Goal: Task Accomplishment & Management: Use online tool/utility

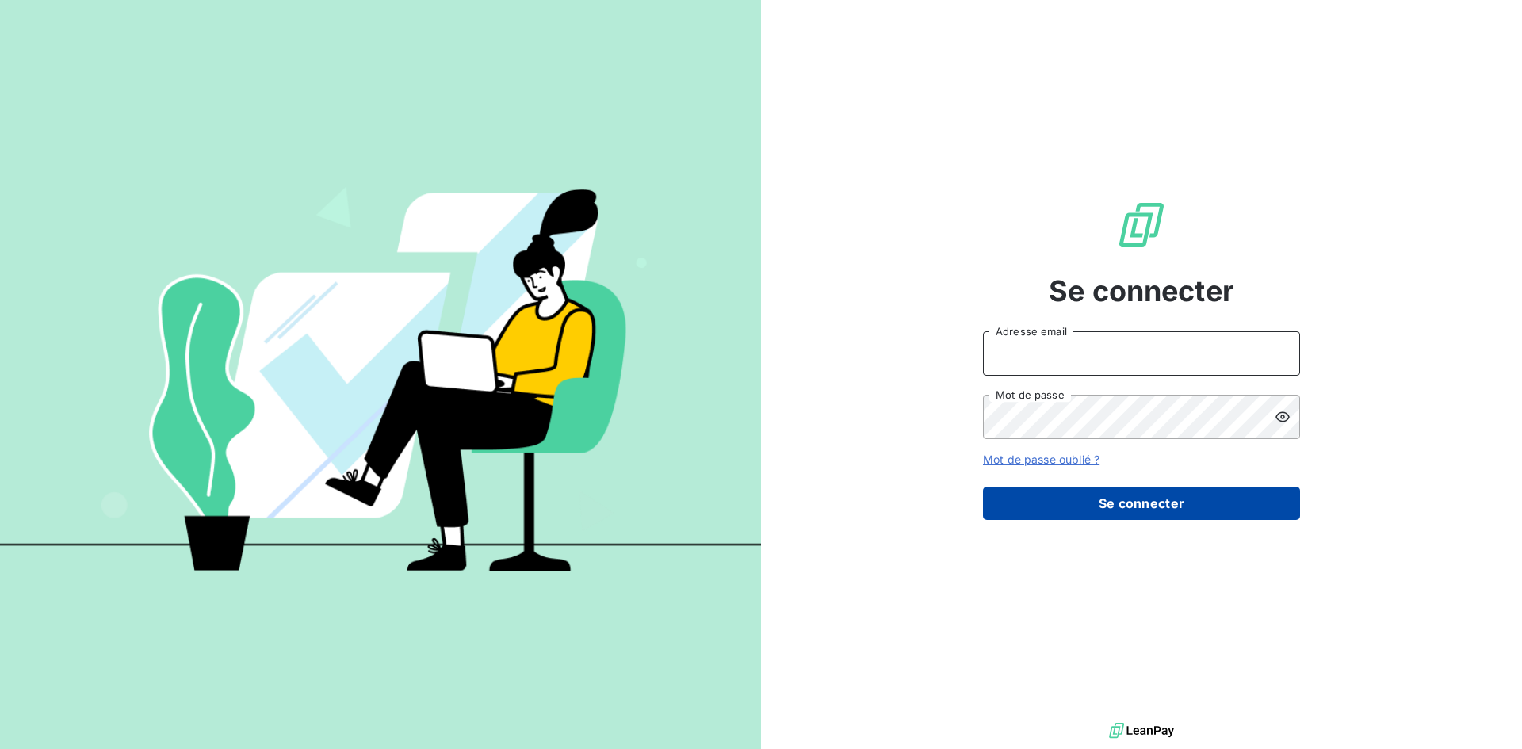
type input "[EMAIL_ADDRESS][DOMAIN_NAME]"
click at [1155, 508] on button "Se connecter" at bounding box center [1141, 503] width 317 height 33
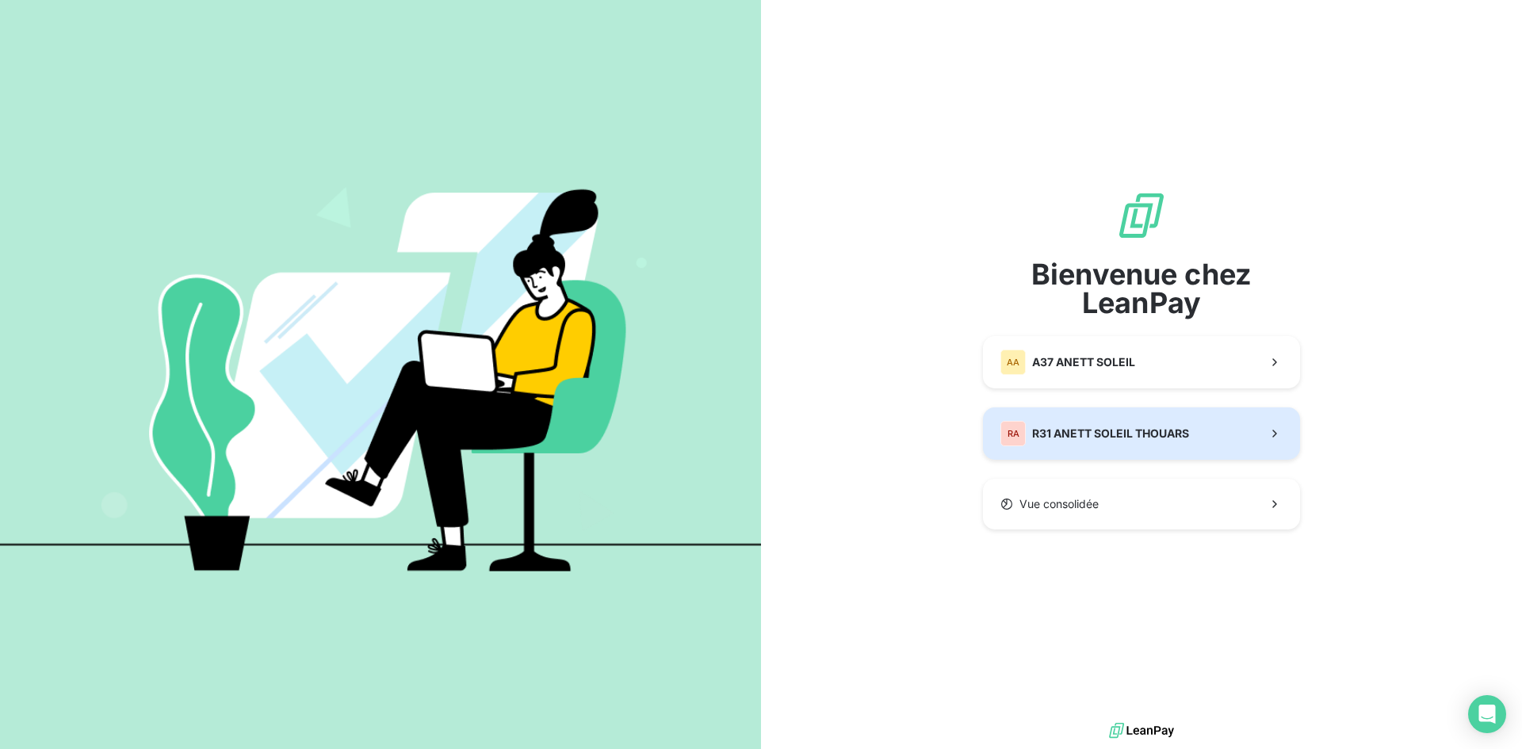
click at [1080, 431] on span "R31 ANETT SOLEIL THOUARS" at bounding box center [1110, 434] width 157 height 16
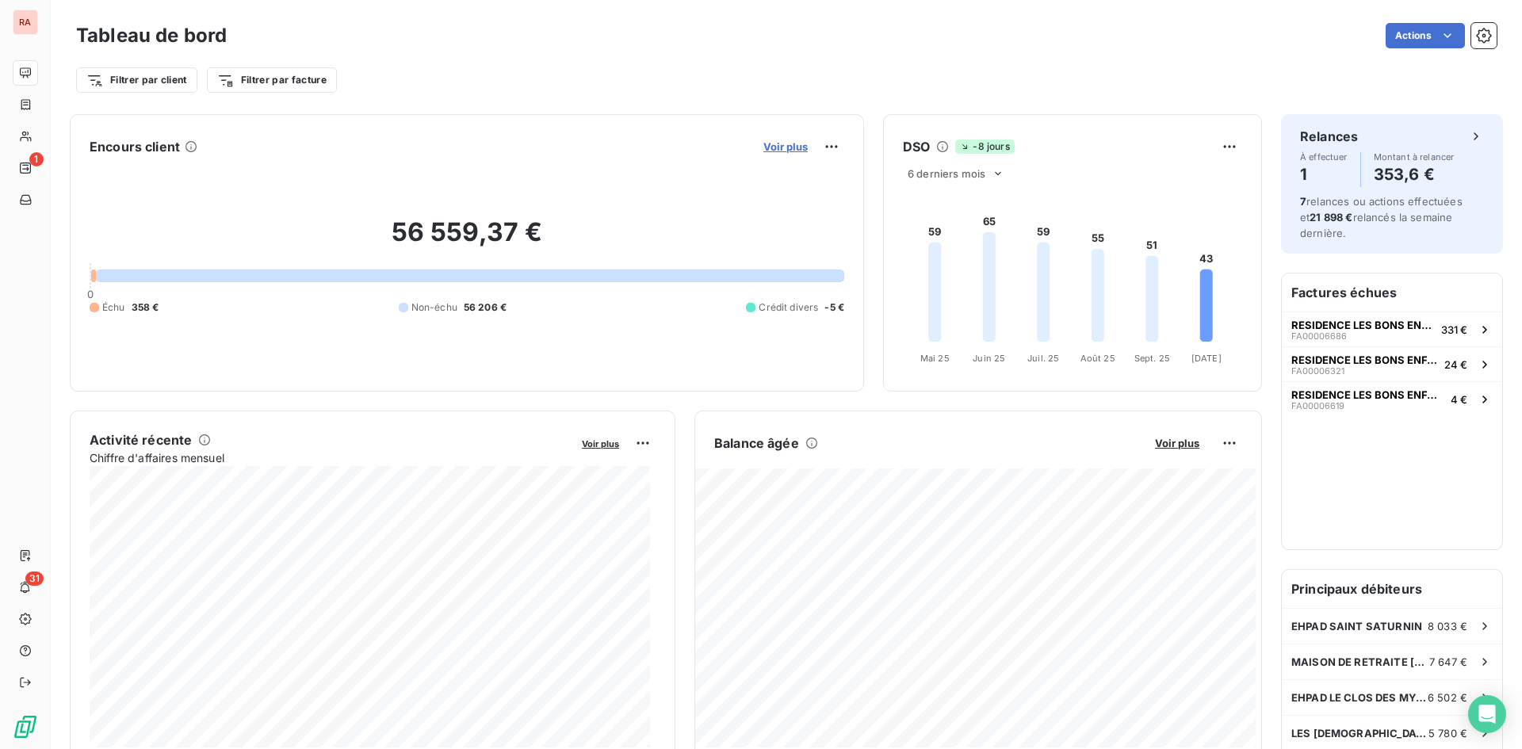
click at [773, 144] on span "Voir plus" at bounding box center [785, 146] width 44 height 13
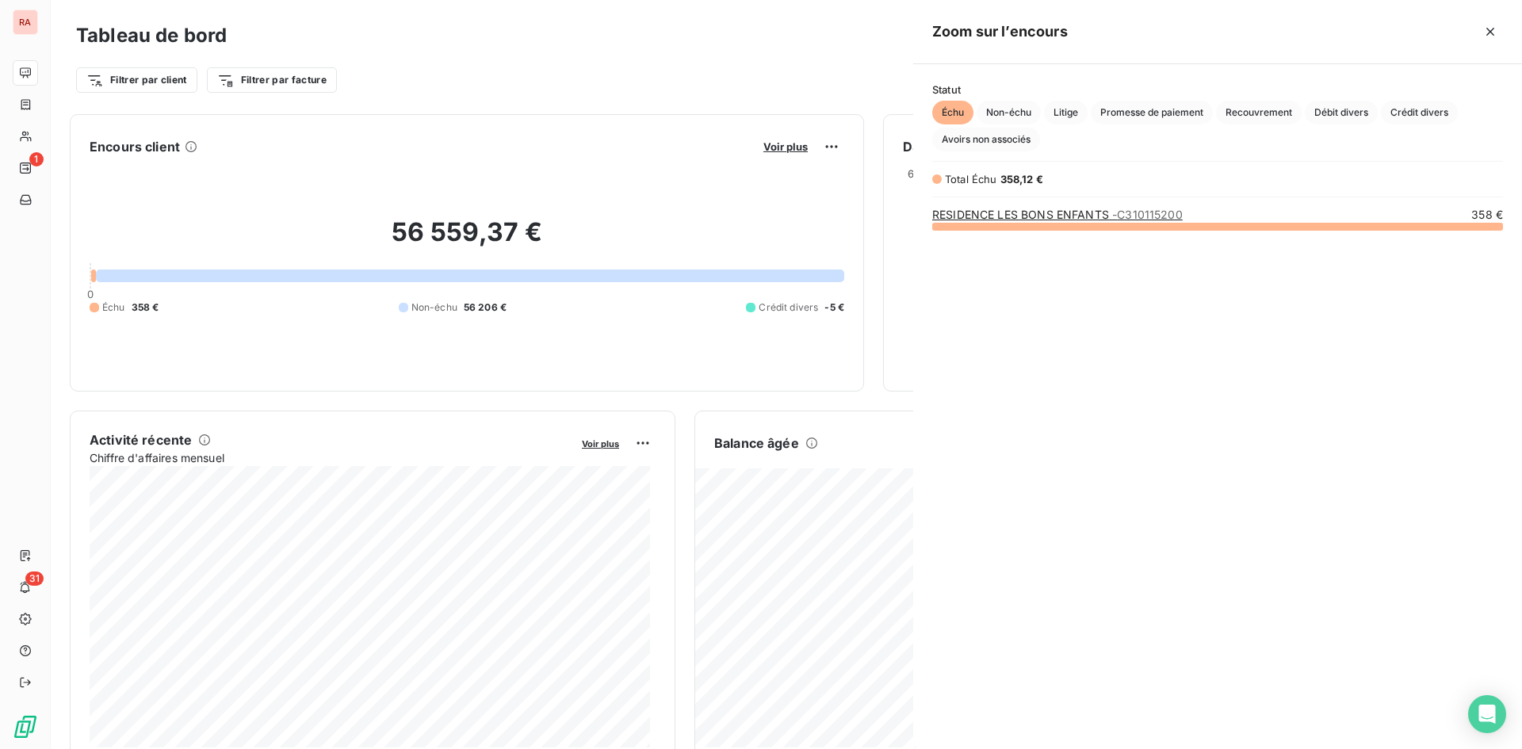
scroll to position [511, 597]
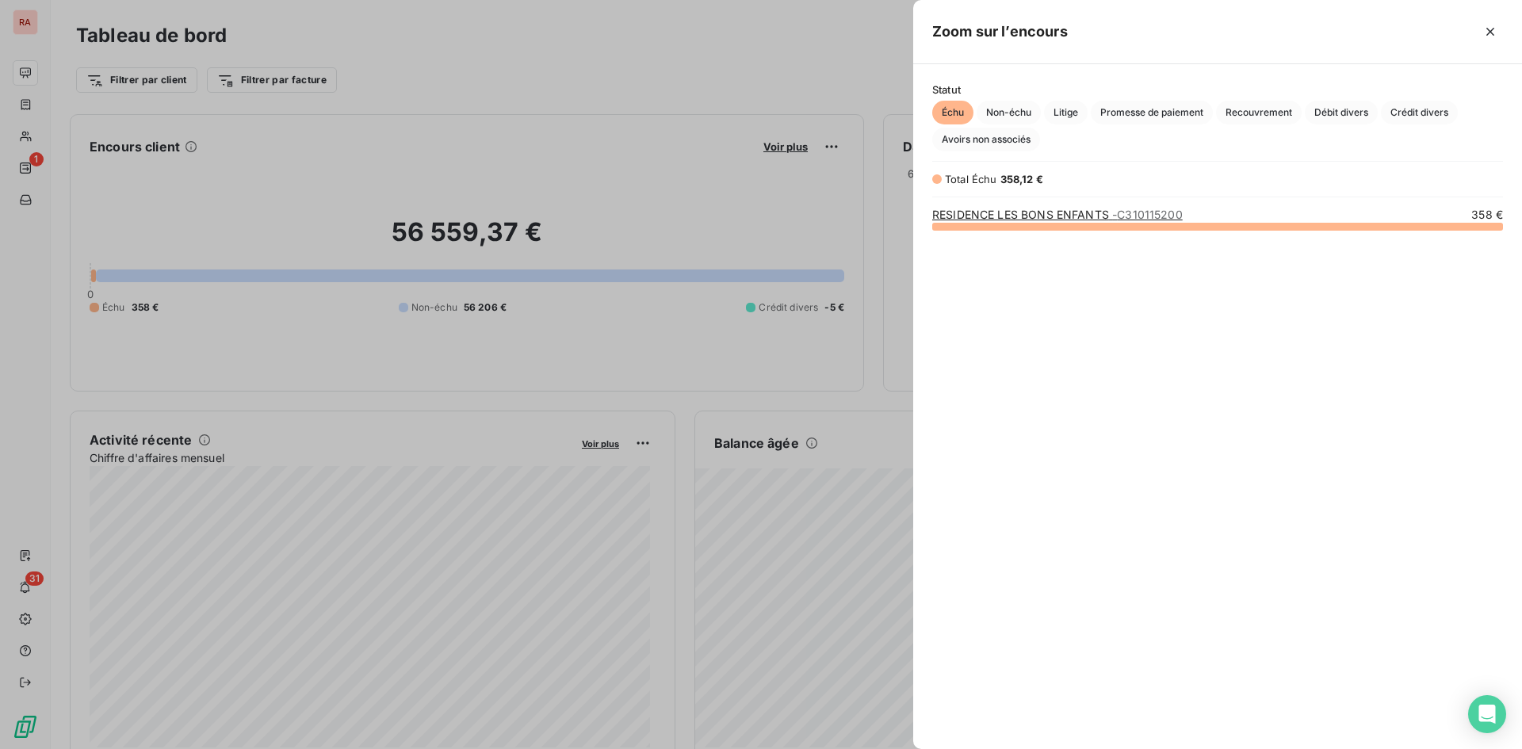
click at [1088, 224] on div "grid" at bounding box center [1217, 227] width 571 height 8
click at [1077, 215] on link "RESIDENCE LES BONS ENFANTS - C310115200" at bounding box center [1057, 214] width 251 height 13
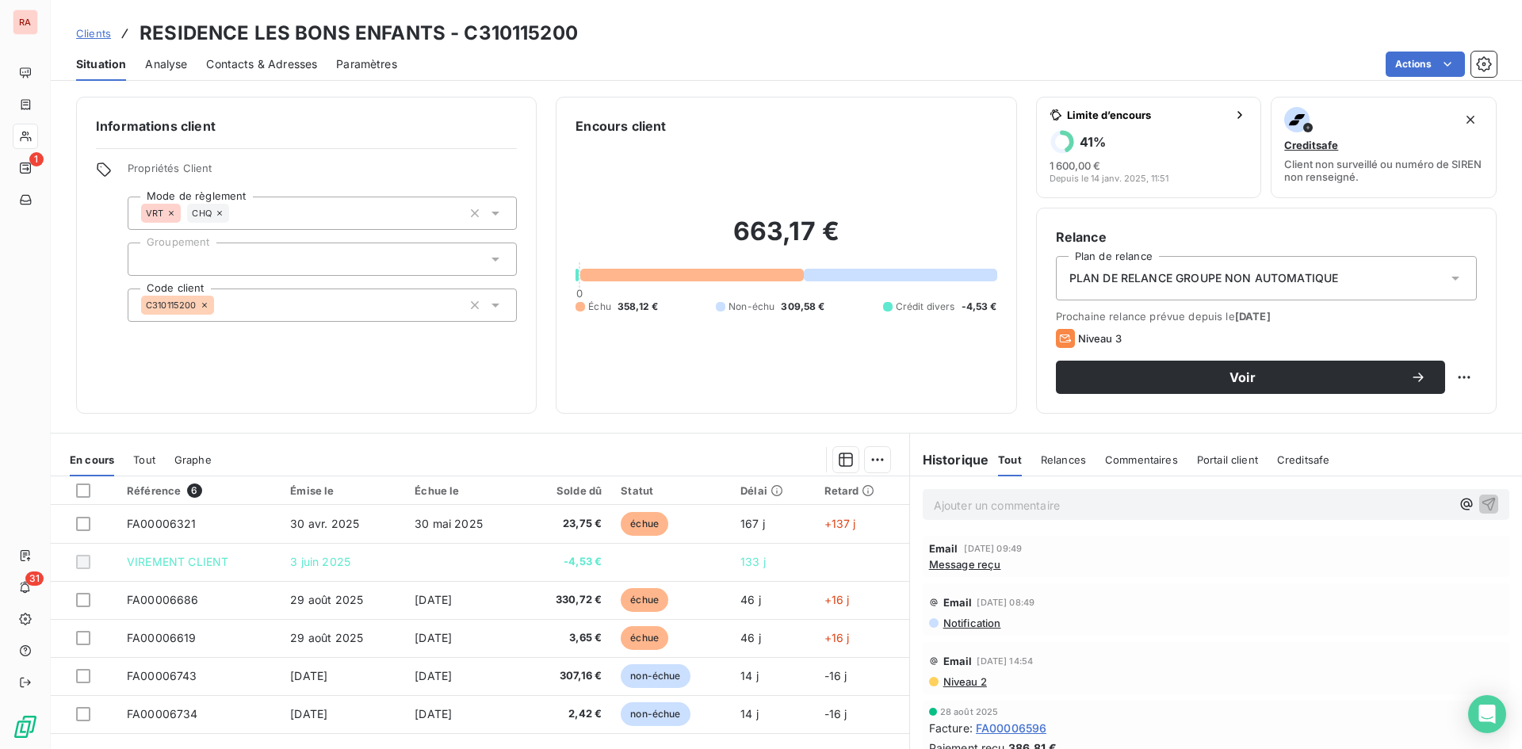
scroll to position [80, 0]
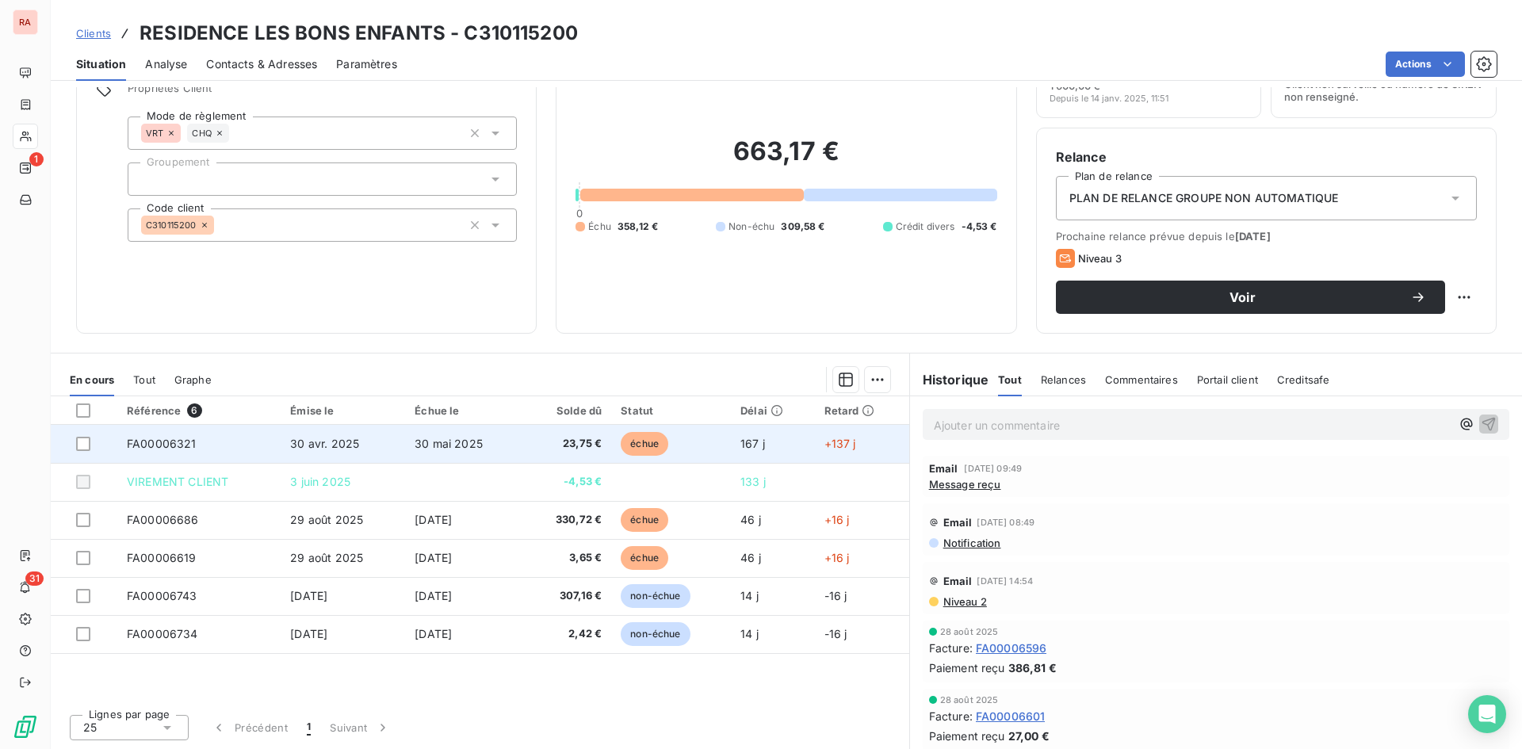
click at [329, 444] on span "30 avr. 2025" at bounding box center [324, 443] width 69 height 13
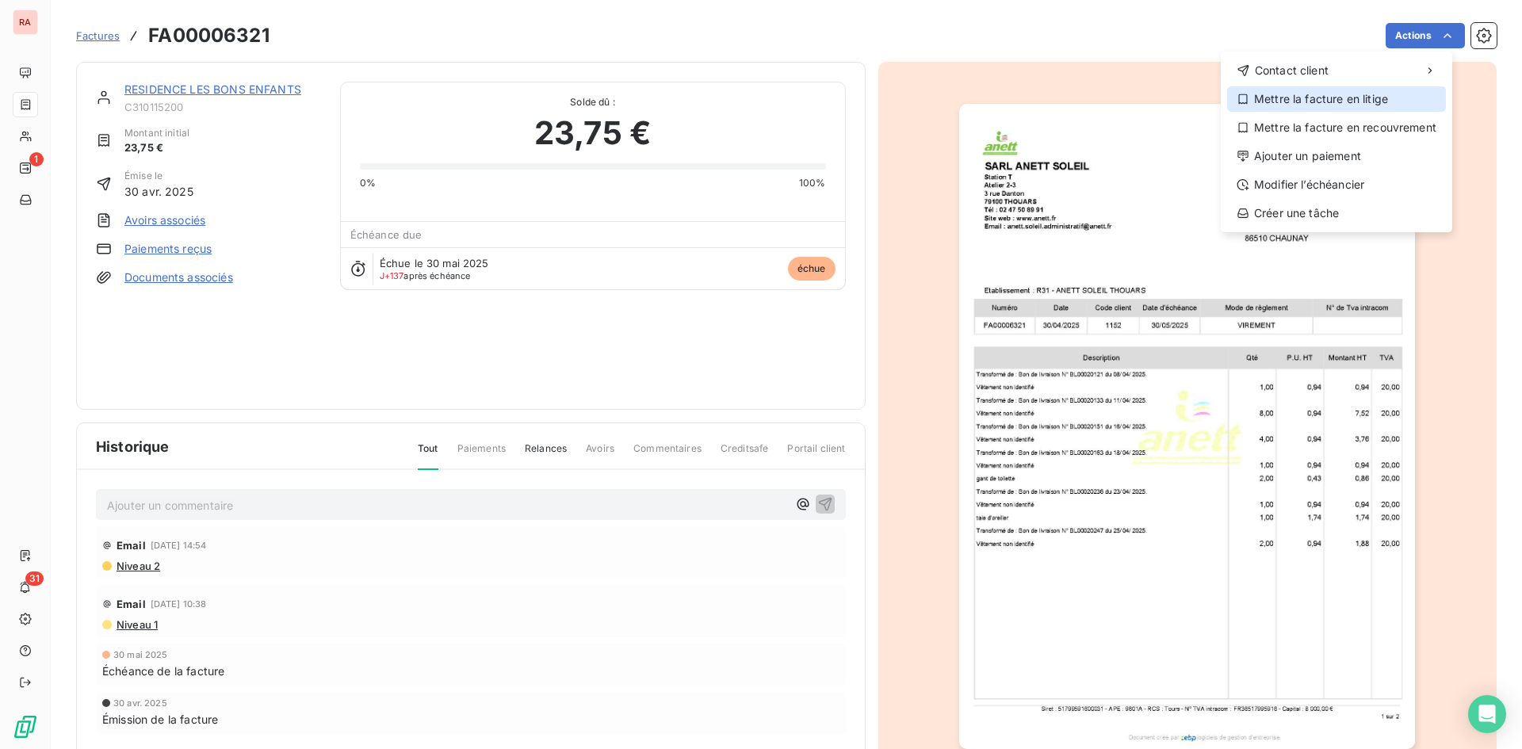
click at [1336, 102] on div "Mettre la facture en litige" at bounding box center [1336, 98] width 219 height 25
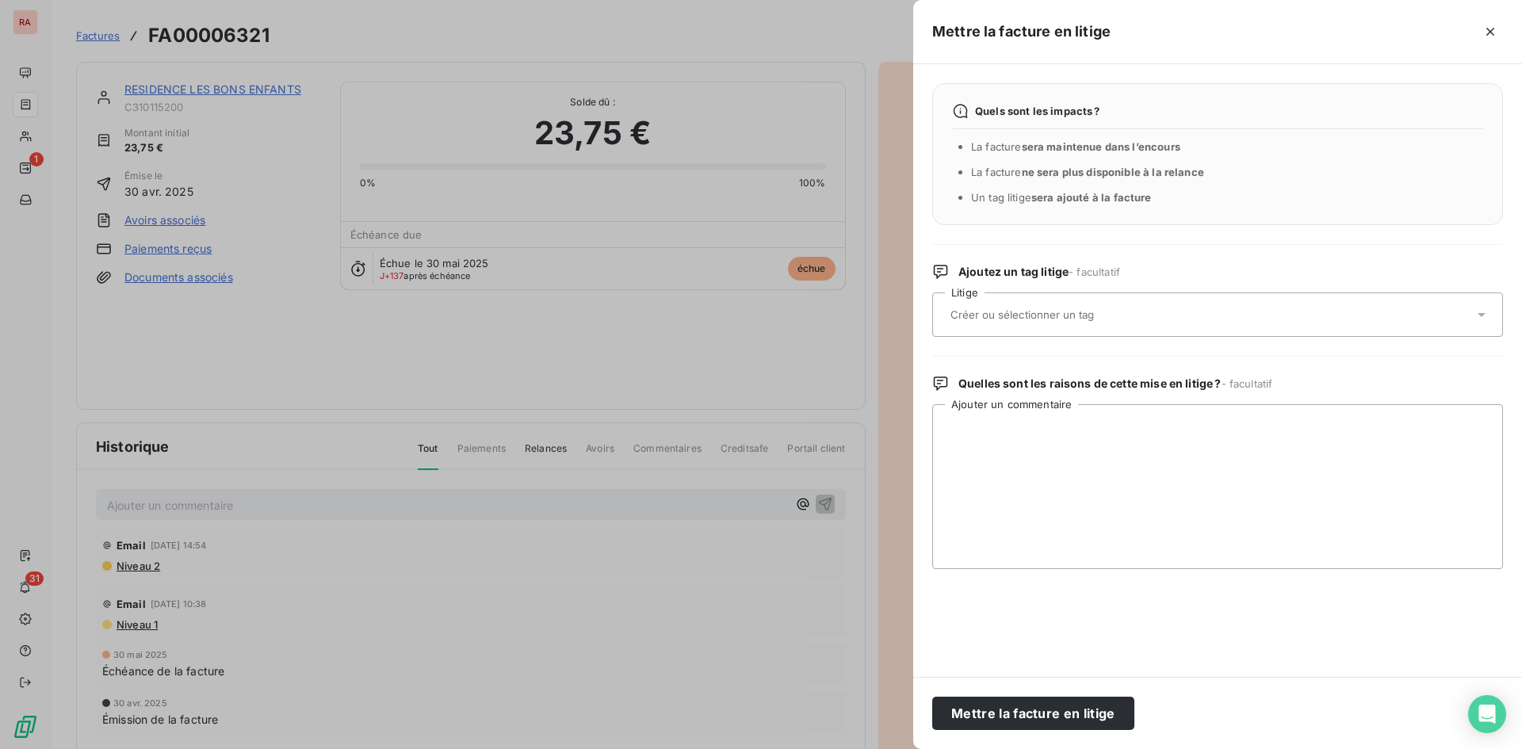
click at [839, 378] on div at bounding box center [761, 374] width 1522 height 749
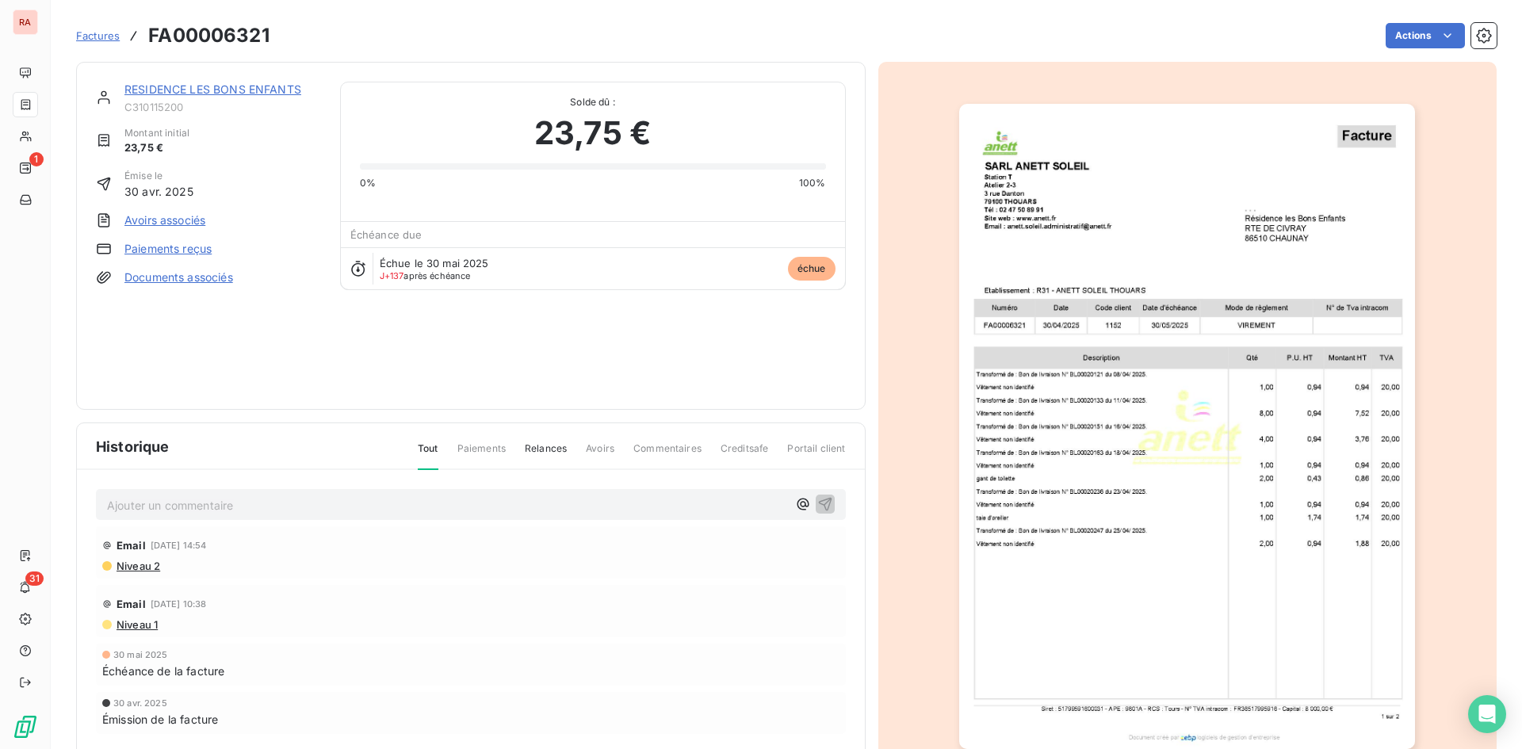
click at [197, 91] on link "RESIDENCE LES BONS ENFANTS" at bounding box center [212, 88] width 177 height 13
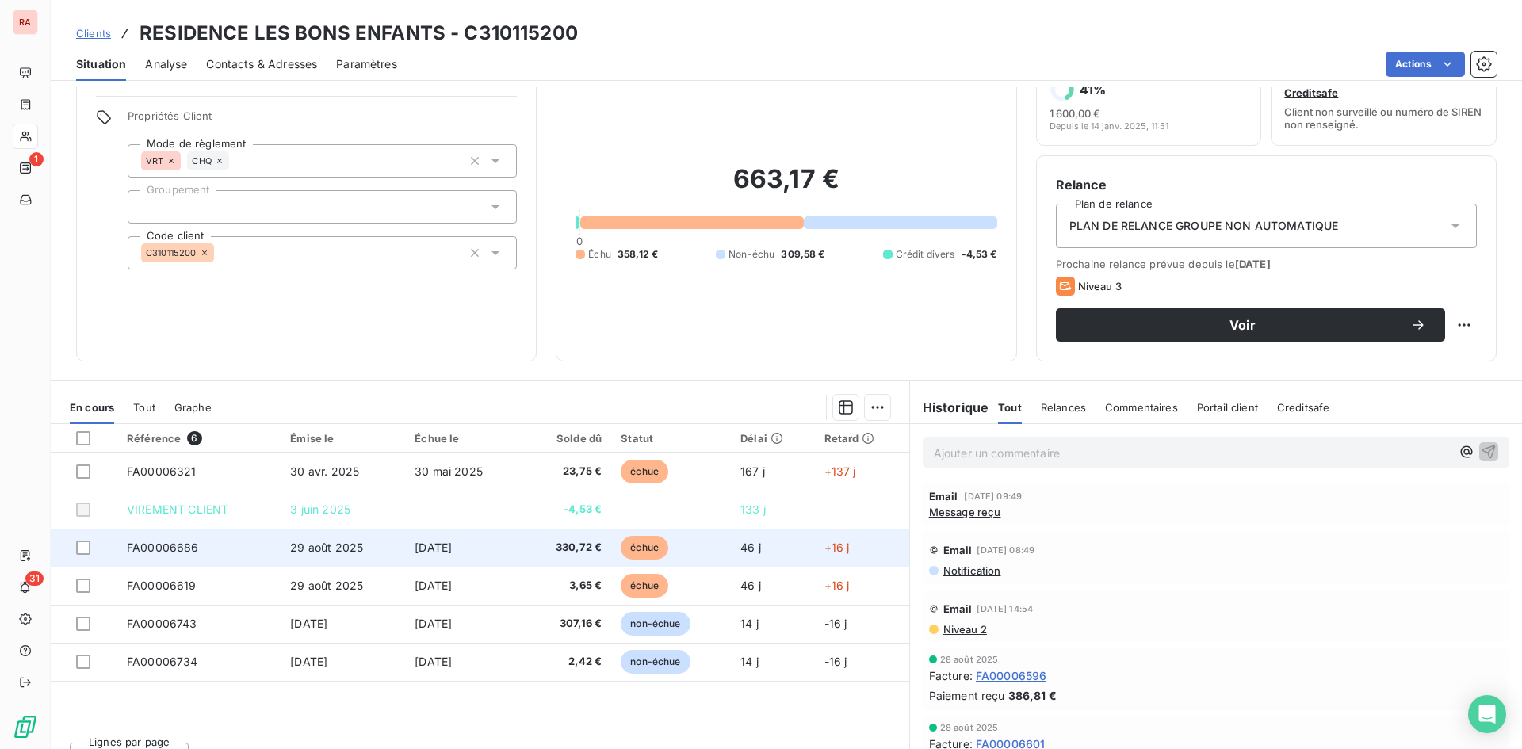
scroll to position [79, 0]
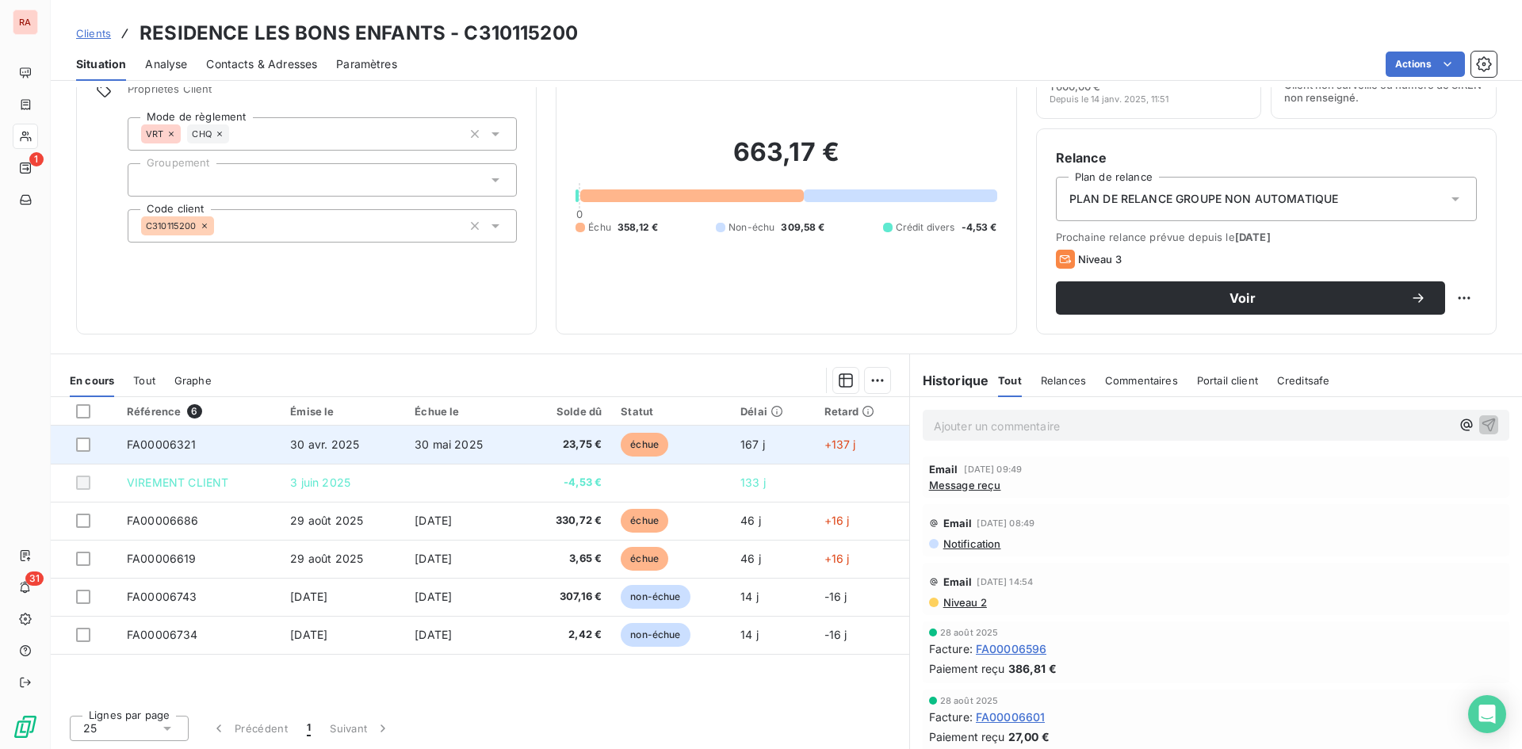
click at [450, 446] on span "30 mai 2025" at bounding box center [449, 444] width 68 height 13
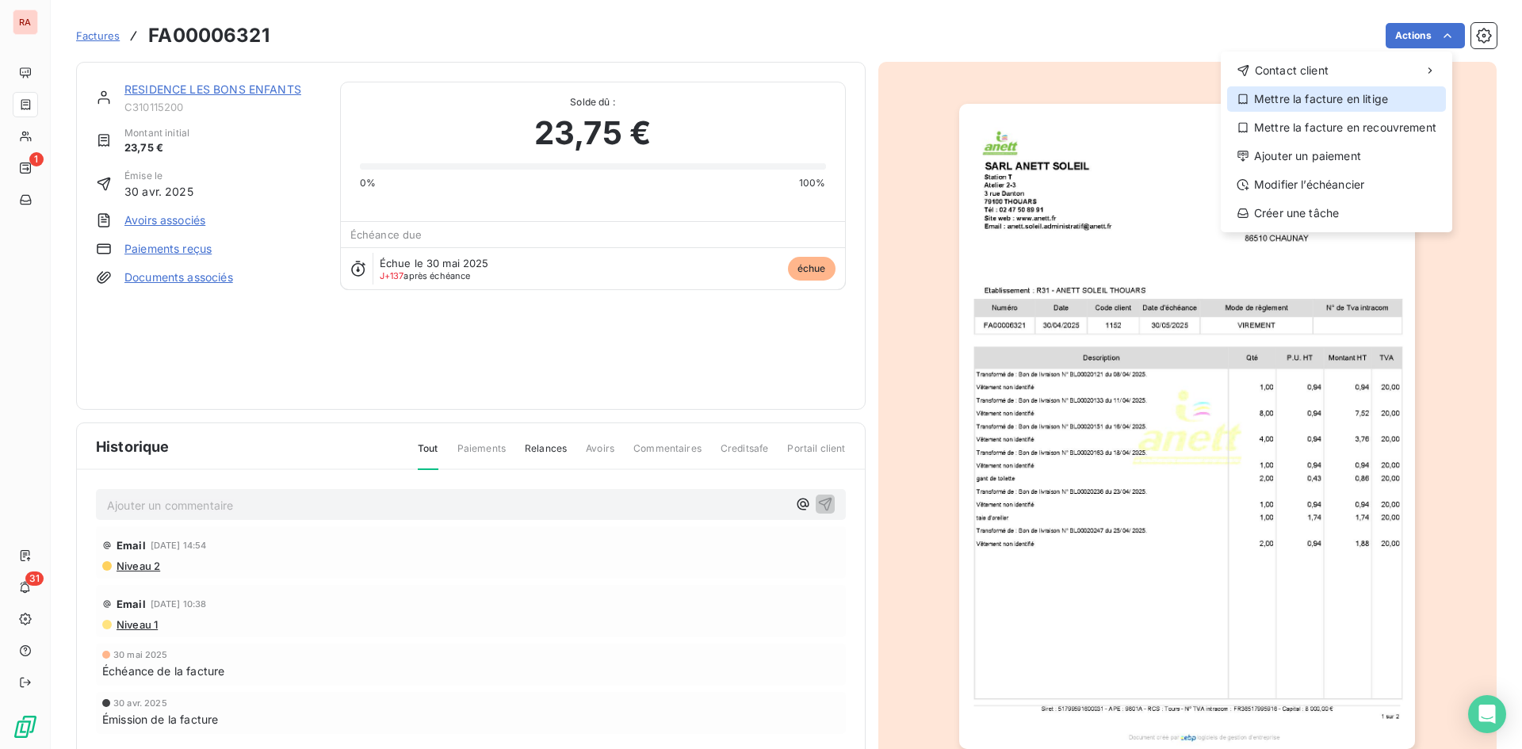
click at [1330, 96] on div "Mettre la facture en litige" at bounding box center [1336, 98] width 219 height 25
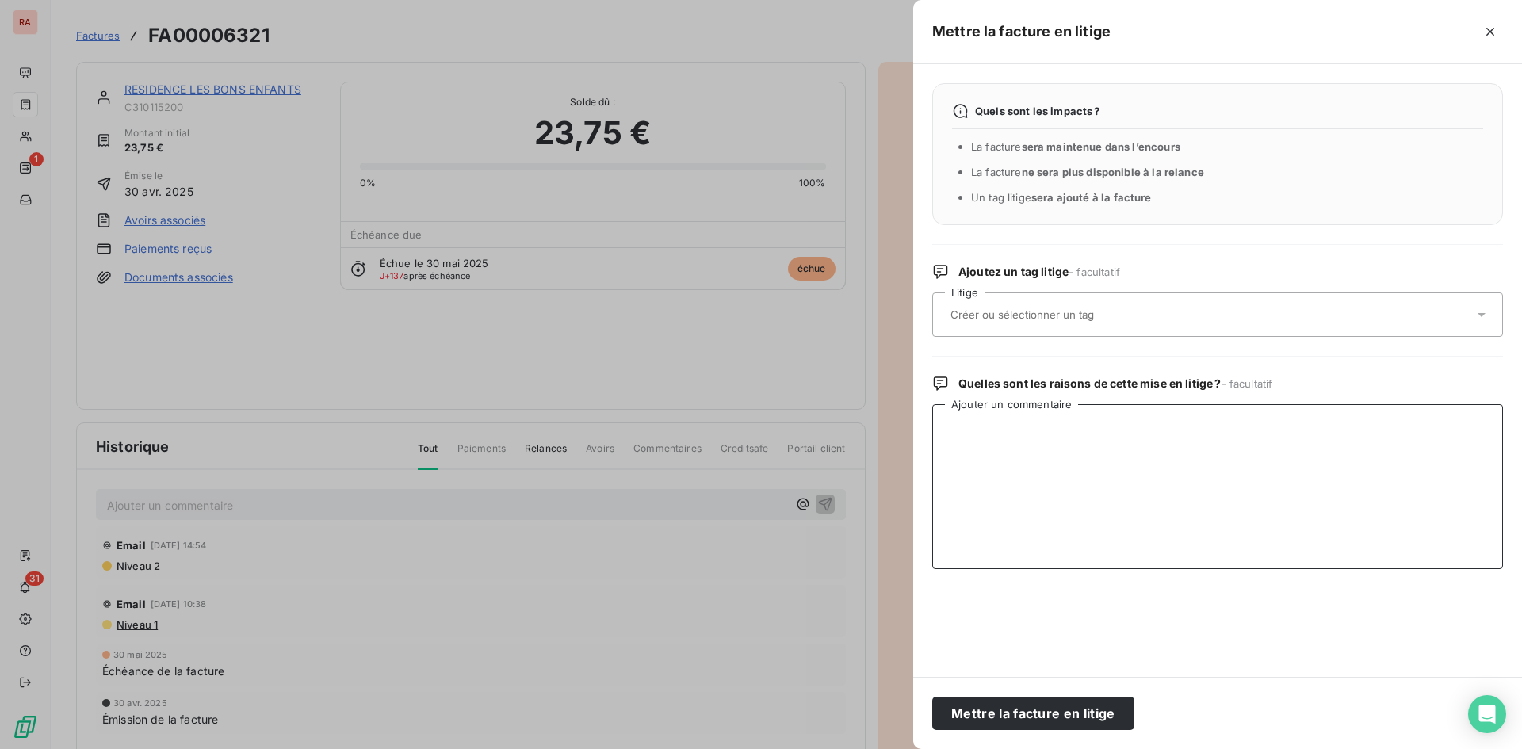
click at [1003, 423] on textarea "Ajouter un commentaire" at bounding box center [1217, 486] width 571 height 165
click at [1074, 305] on div at bounding box center [1210, 314] width 528 height 33
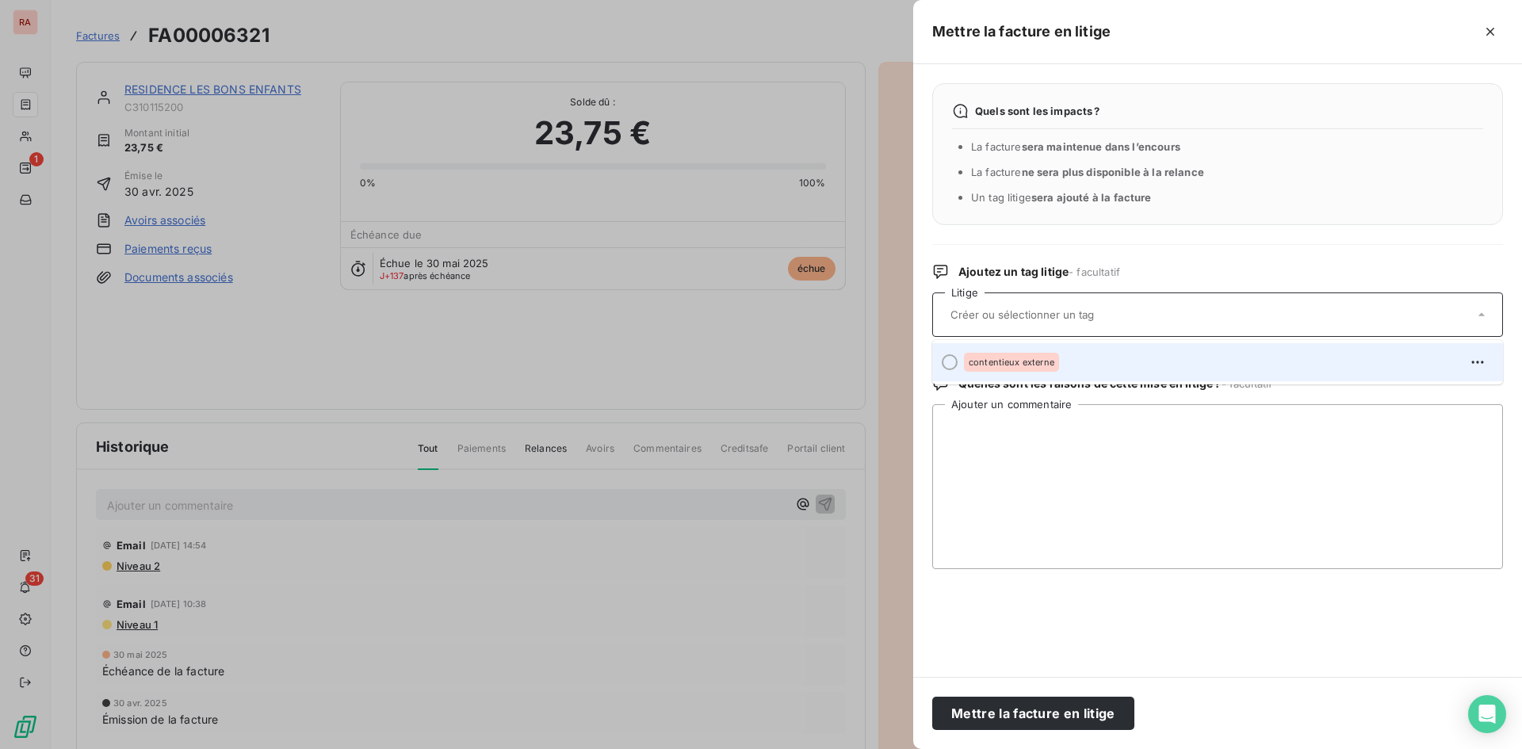
click at [953, 366] on div at bounding box center [950, 362] width 16 height 16
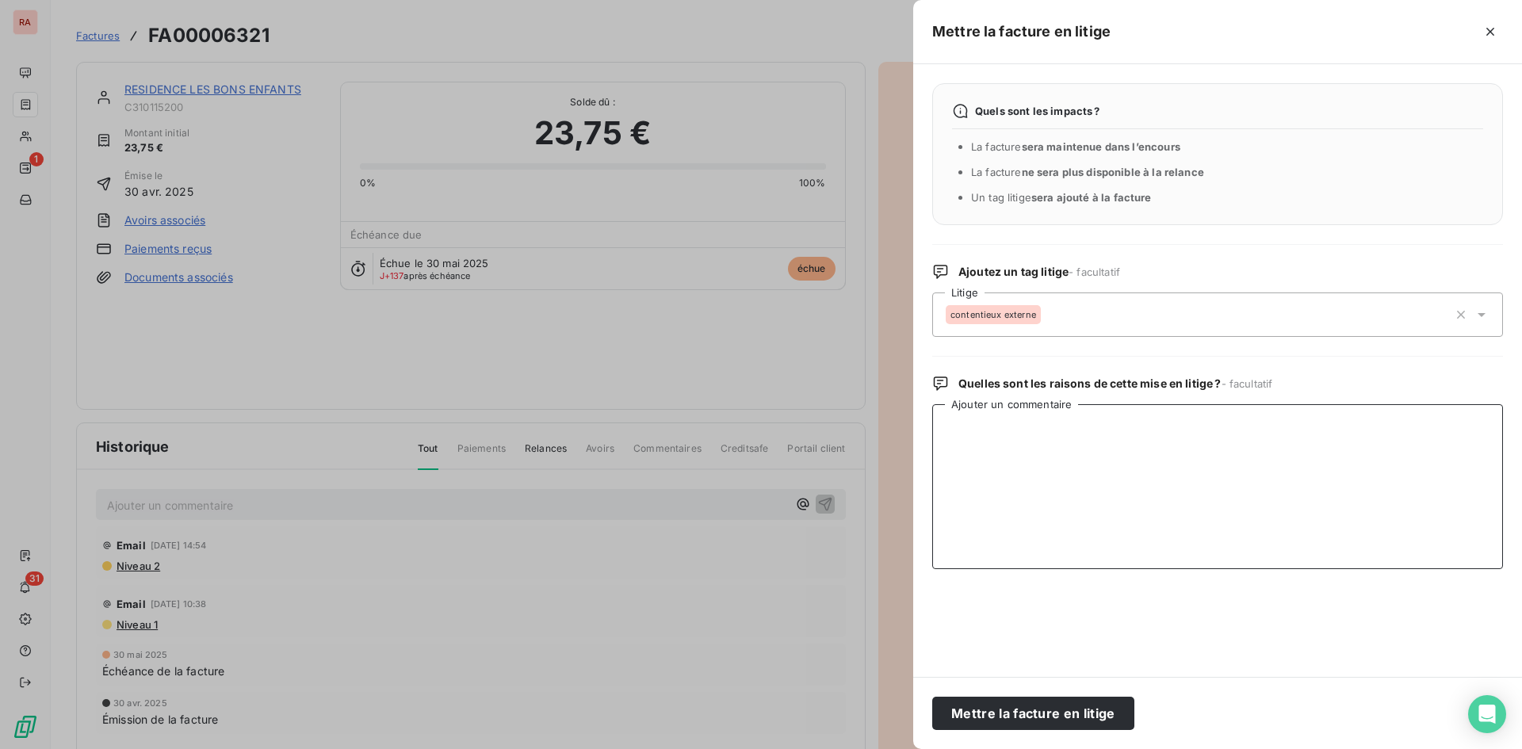
click at [966, 431] on textarea "Ajouter un commentaire" at bounding box center [1217, 486] width 571 height 165
type textarea "avoir fait"
click at [1073, 713] on button "Mettre la facture en litige" at bounding box center [1033, 713] width 202 height 33
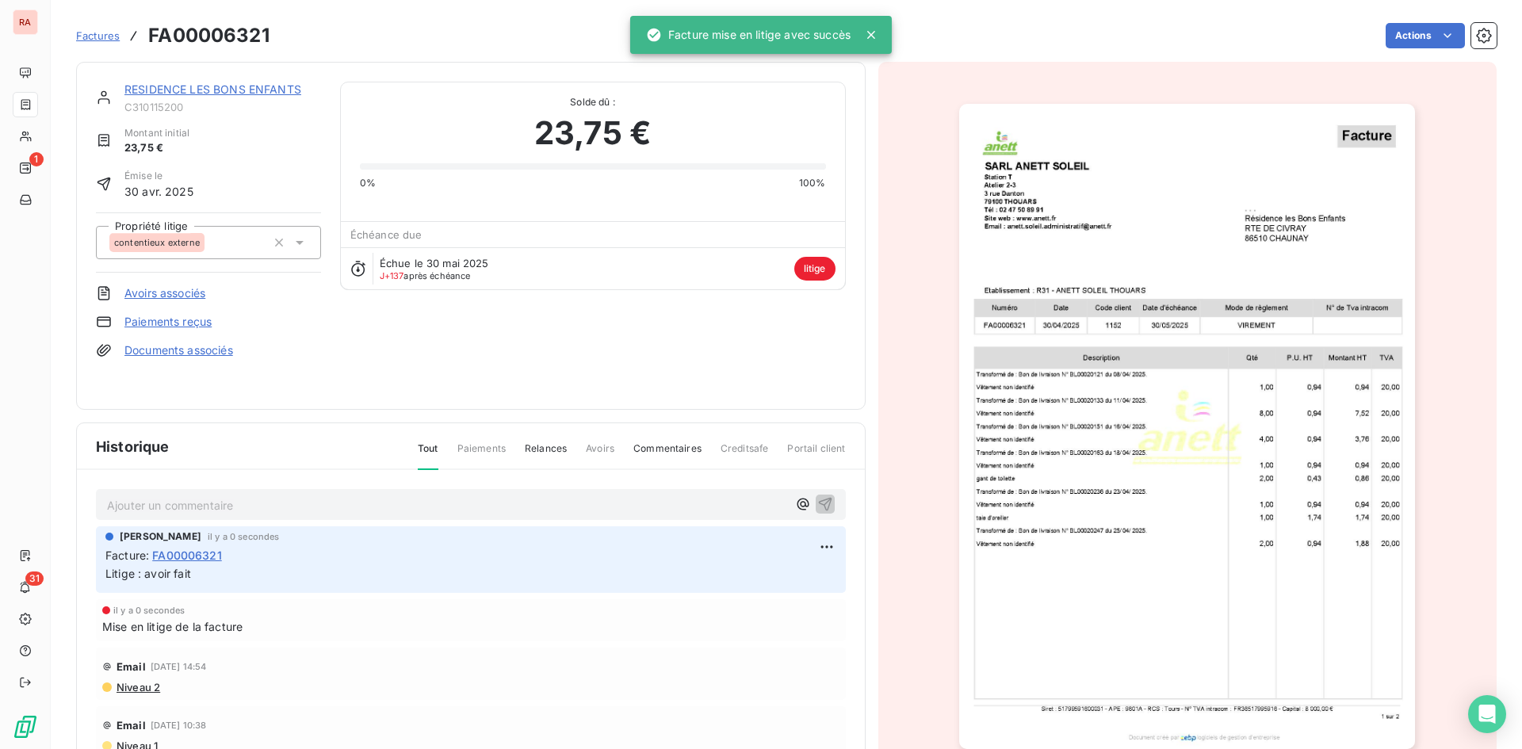
click at [105, 38] on span "Factures" at bounding box center [98, 35] width 44 height 13
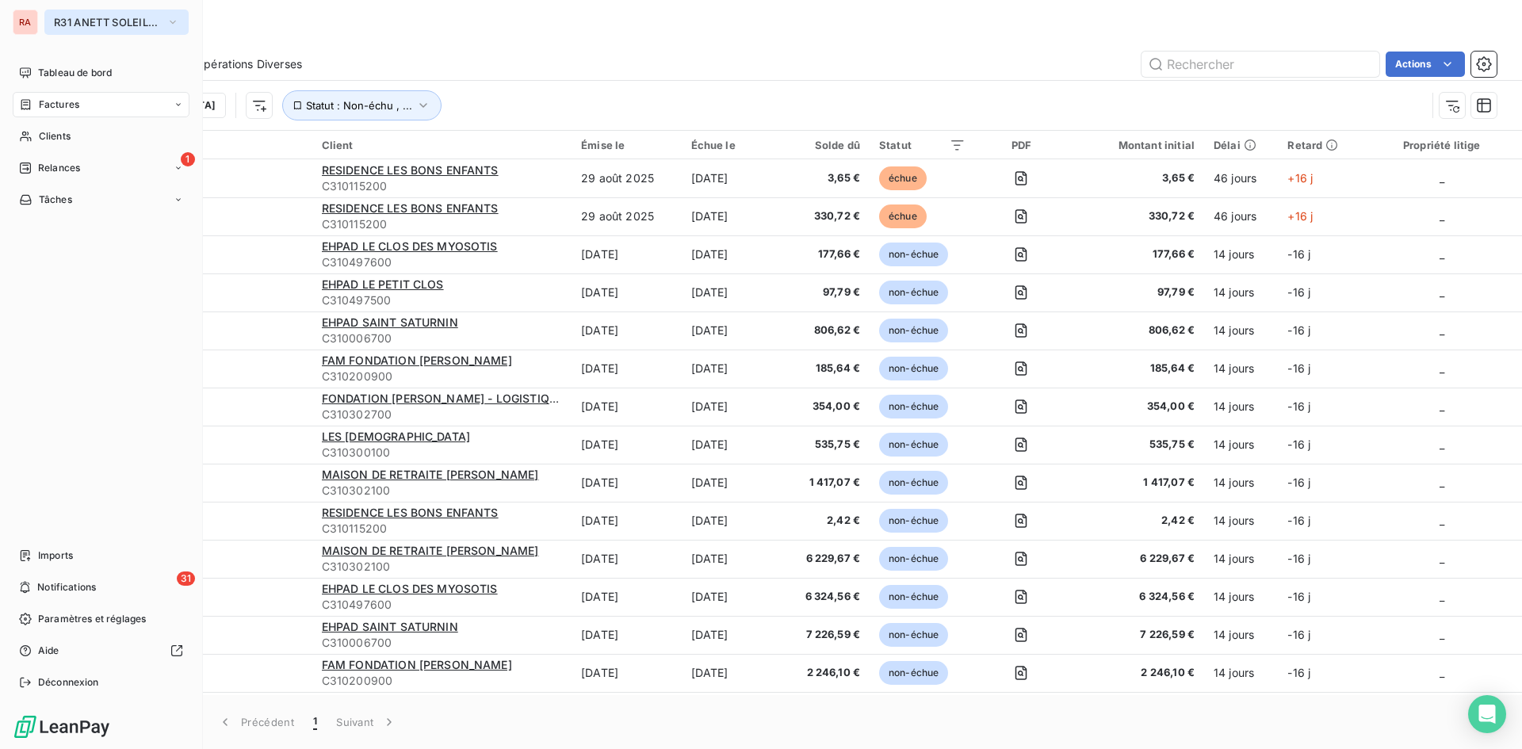
click at [166, 18] on button "R31 ANETT SOLEIL THOUARS" at bounding box center [116, 22] width 144 height 25
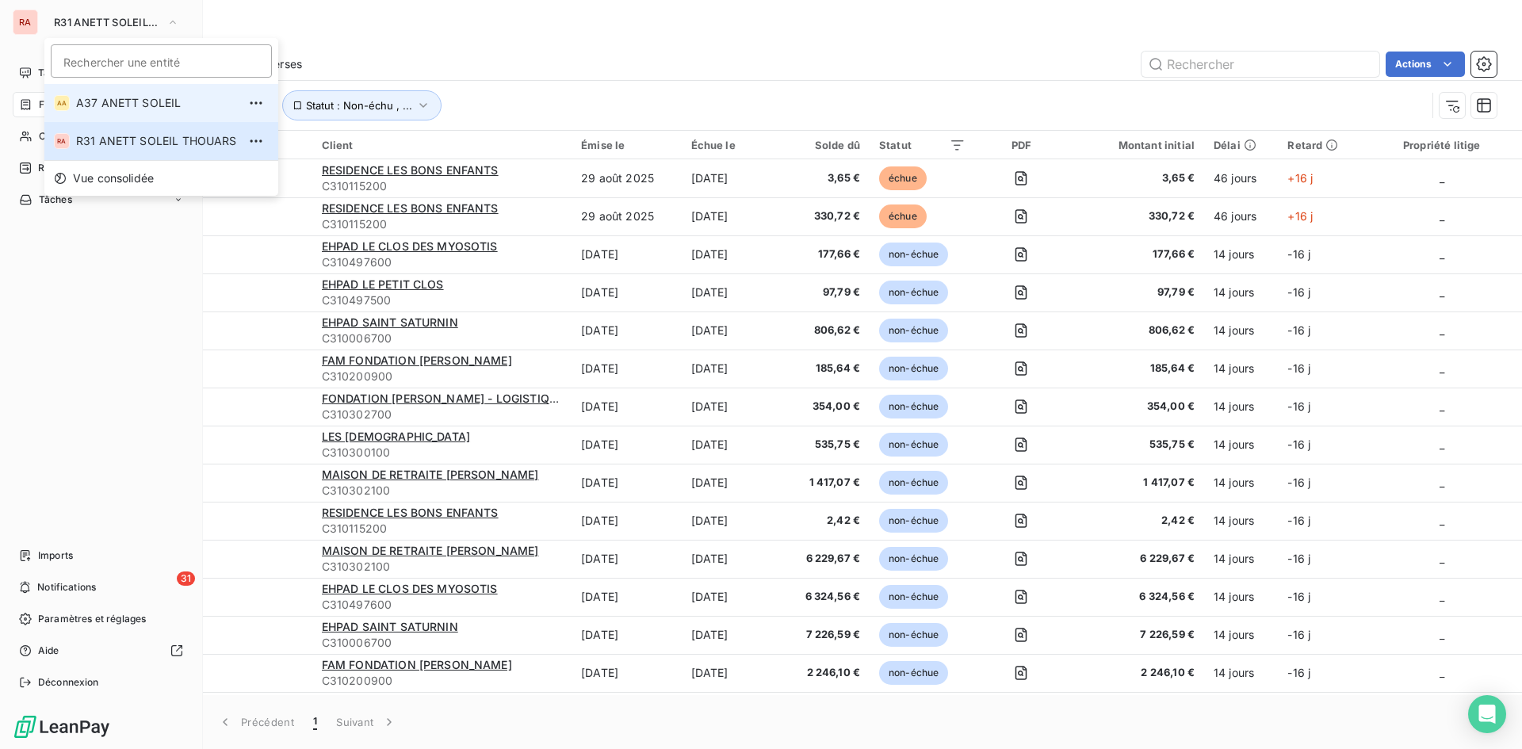
click at [109, 103] on span "A37 ANETT SOLEIL" at bounding box center [156, 103] width 161 height 16
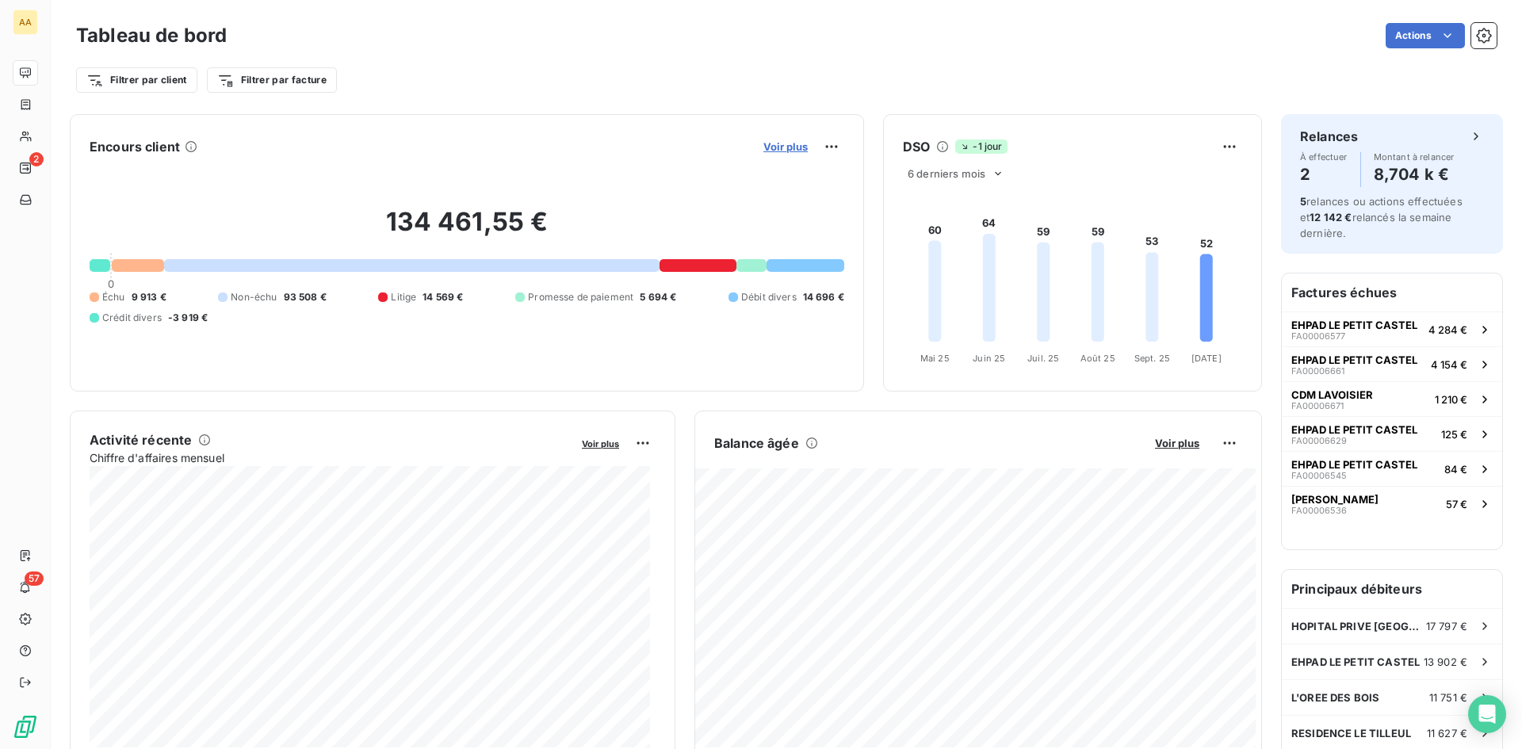
click at [774, 143] on span "Voir plus" at bounding box center [785, 146] width 44 height 13
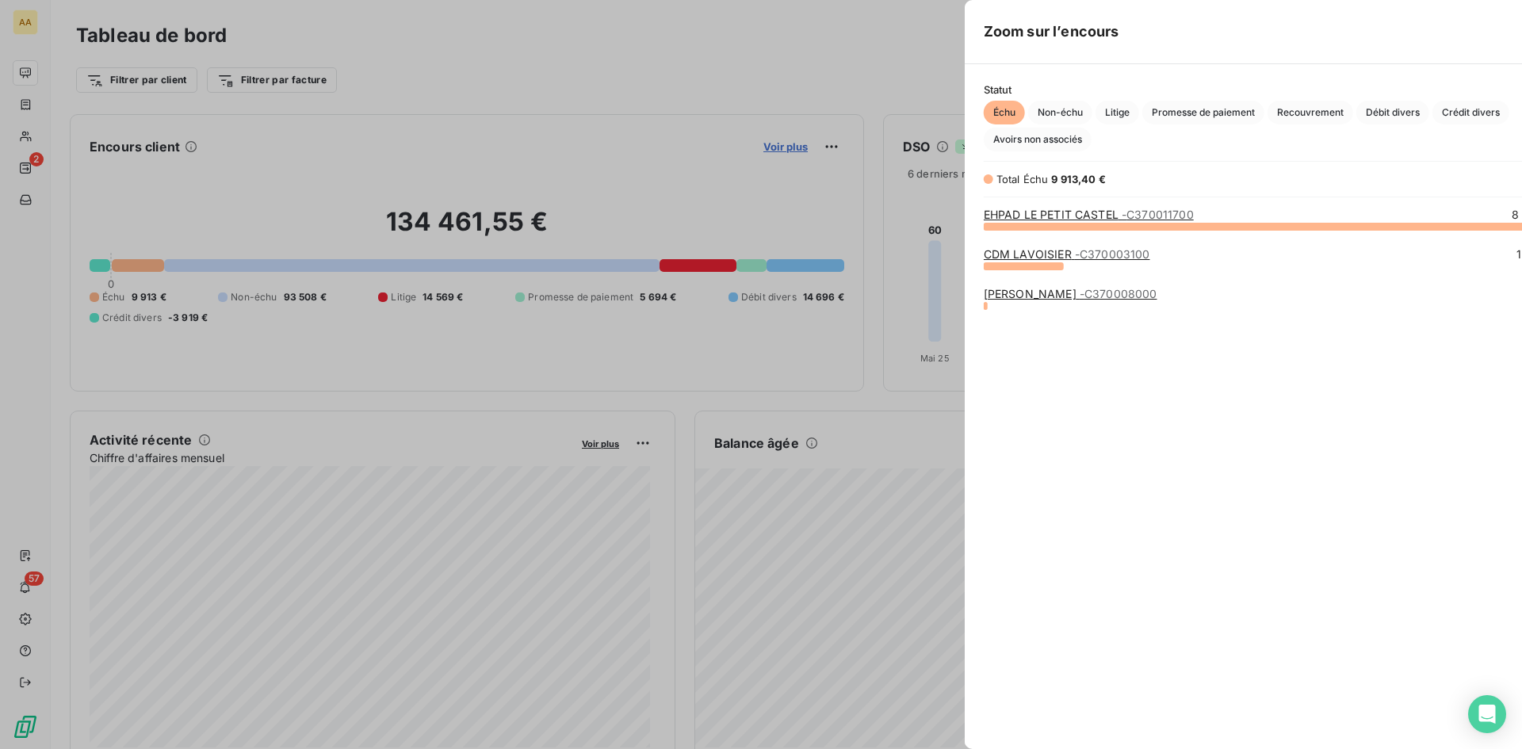
scroll to position [511, 597]
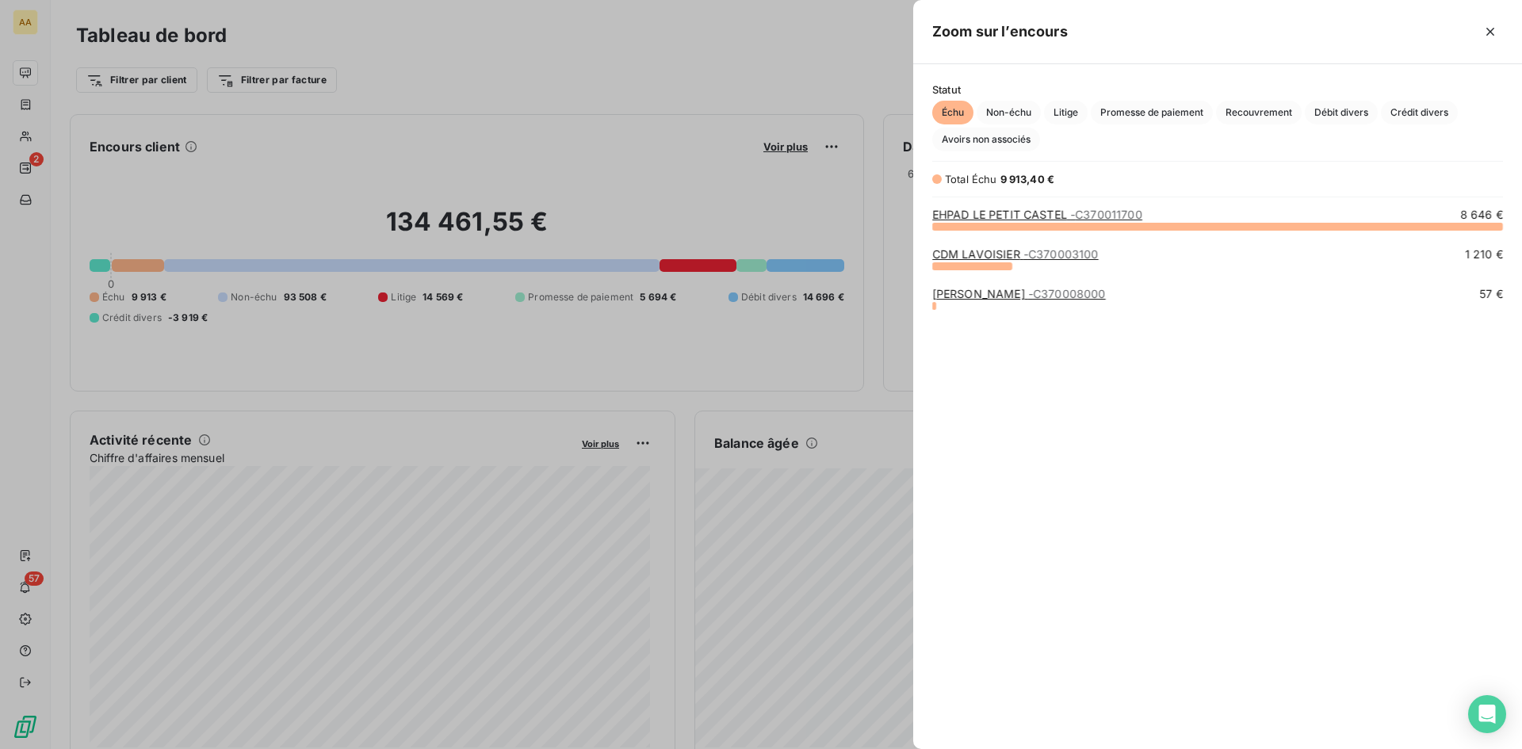
click at [997, 210] on link "EHPAD LE PETIT CASTEL - C370011700" at bounding box center [1037, 214] width 210 height 13
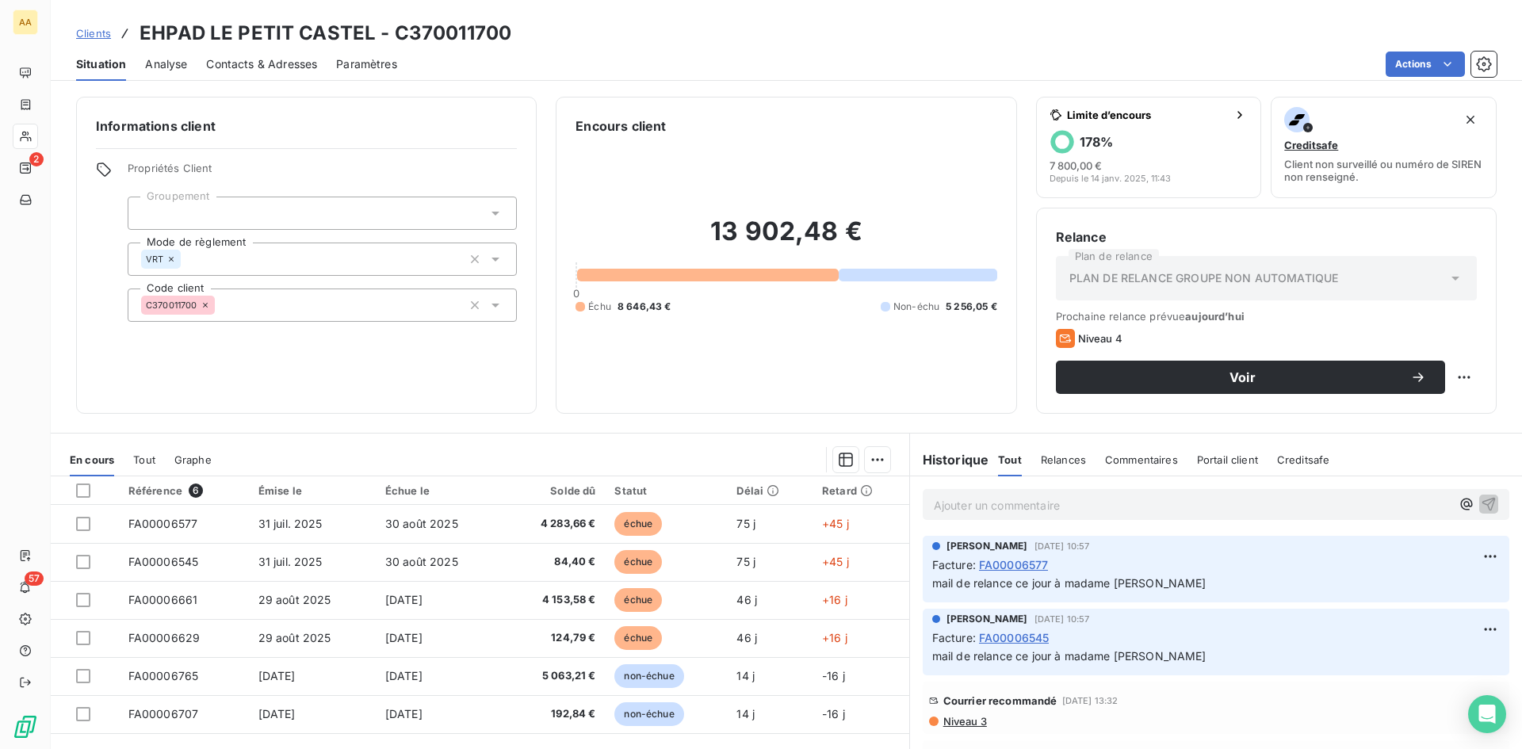
click at [82, 29] on span "Clients" at bounding box center [93, 33] width 35 height 13
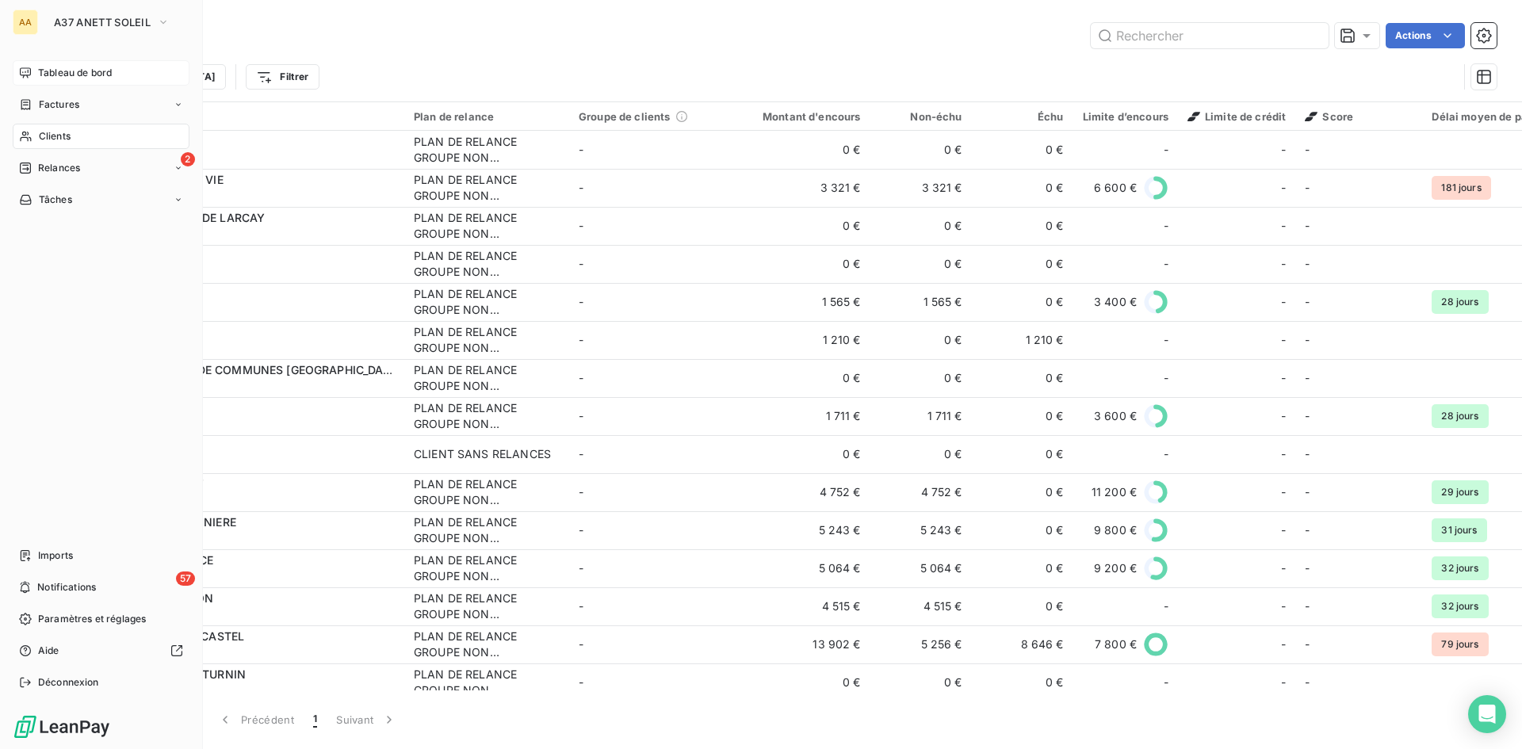
click at [71, 71] on span "Tableau de bord" at bounding box center [75, 73] width 74 height 14
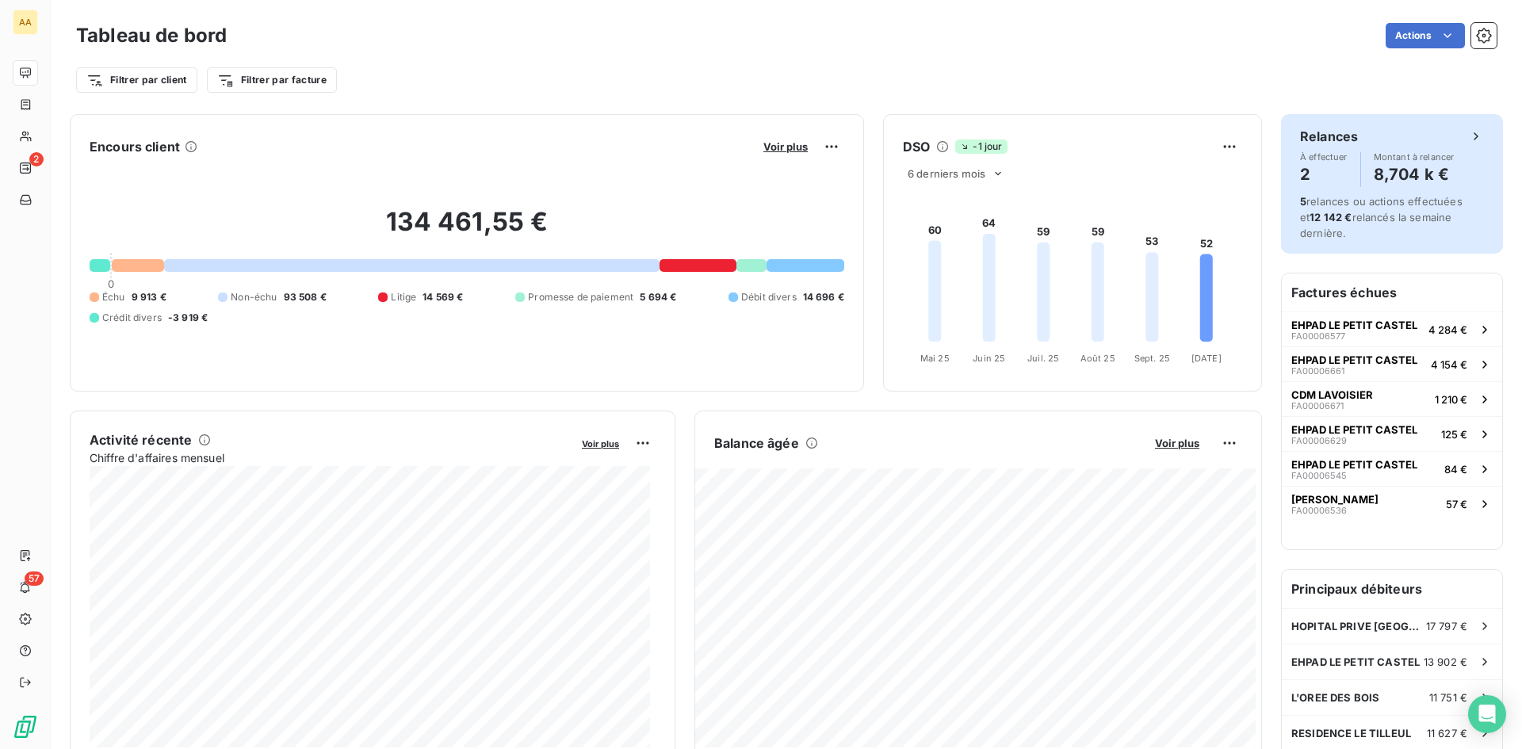
click at [1383, 205] on span "5 relances ou actions effectuées et 12 142 € relancés la semaine dernière." at bounding box center [1381, 217] width 163 height 44
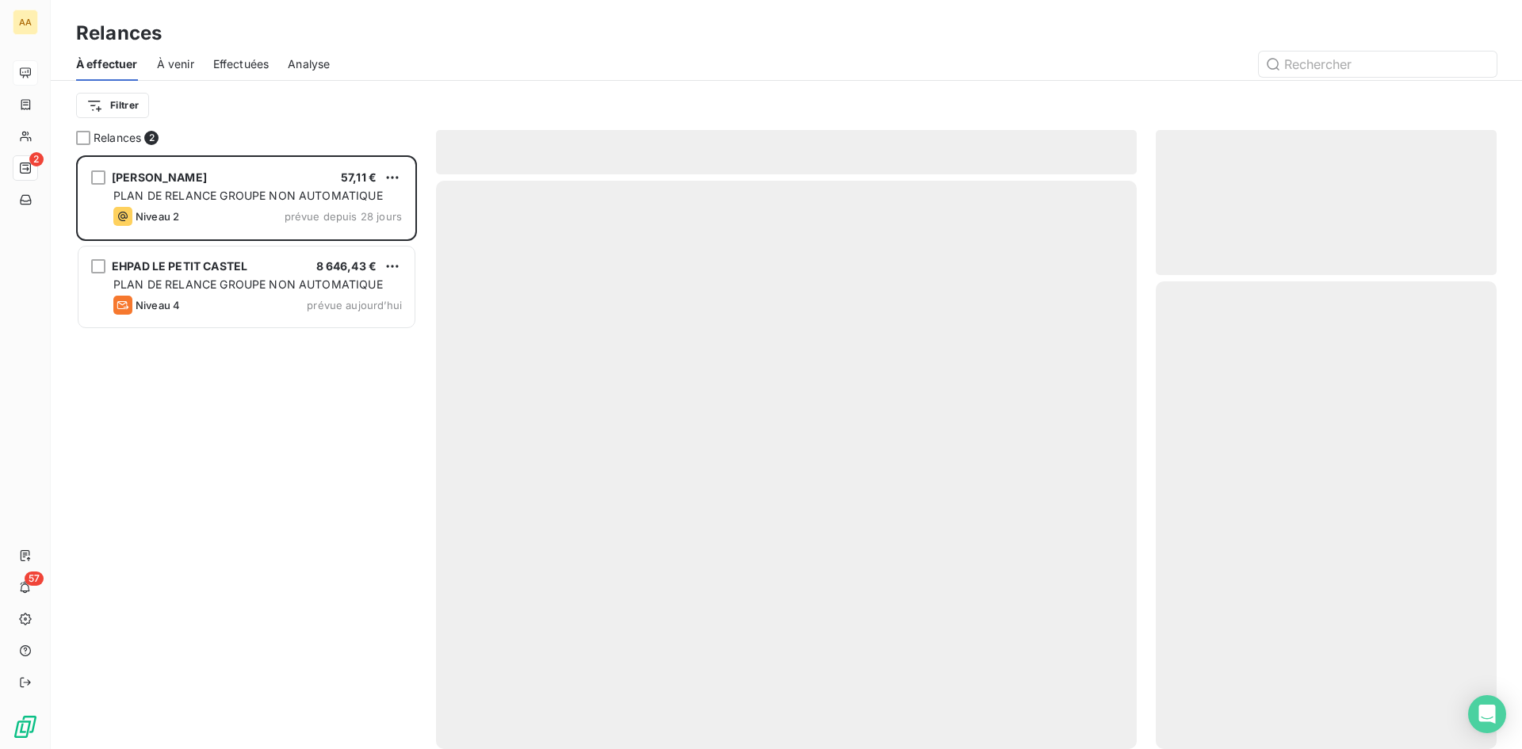
scroll to position [582, 329]
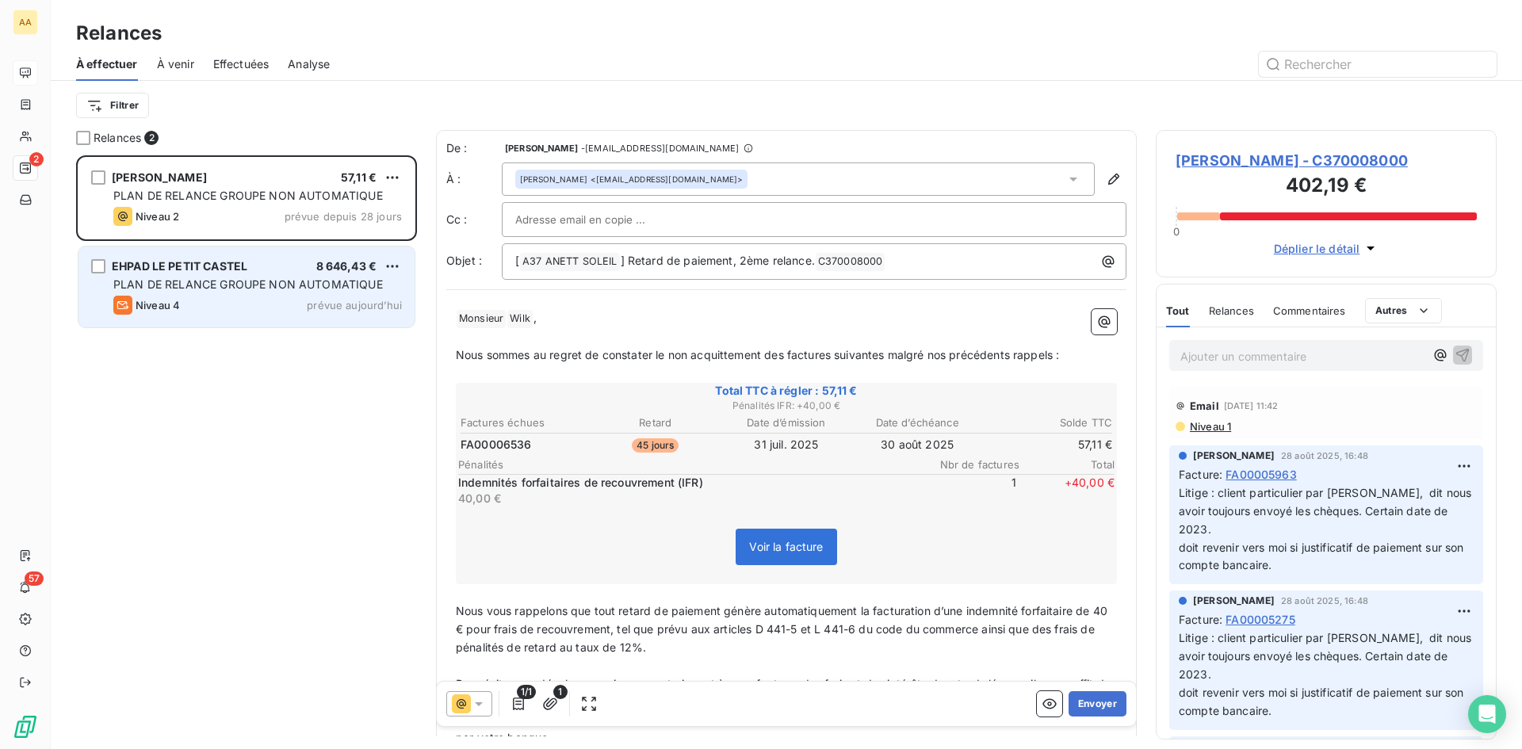
click at [231, 298] on div "Niveau 4 prévue aujourd’hui" at bounding box center [257, 305] width 289 height 19
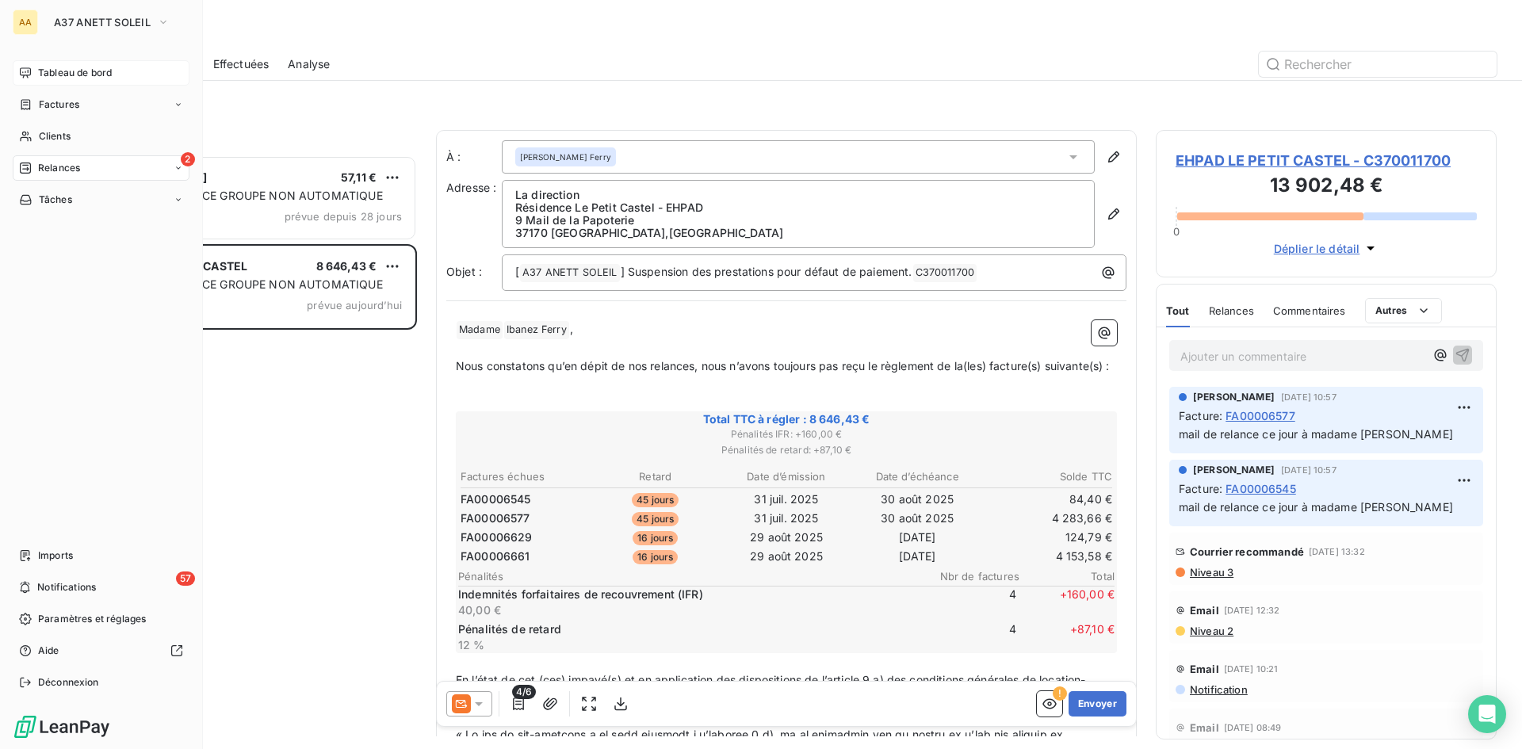
click at [61, 72] on span "Tableau de bord" at bounding box center [75, 73] width 74 height 14
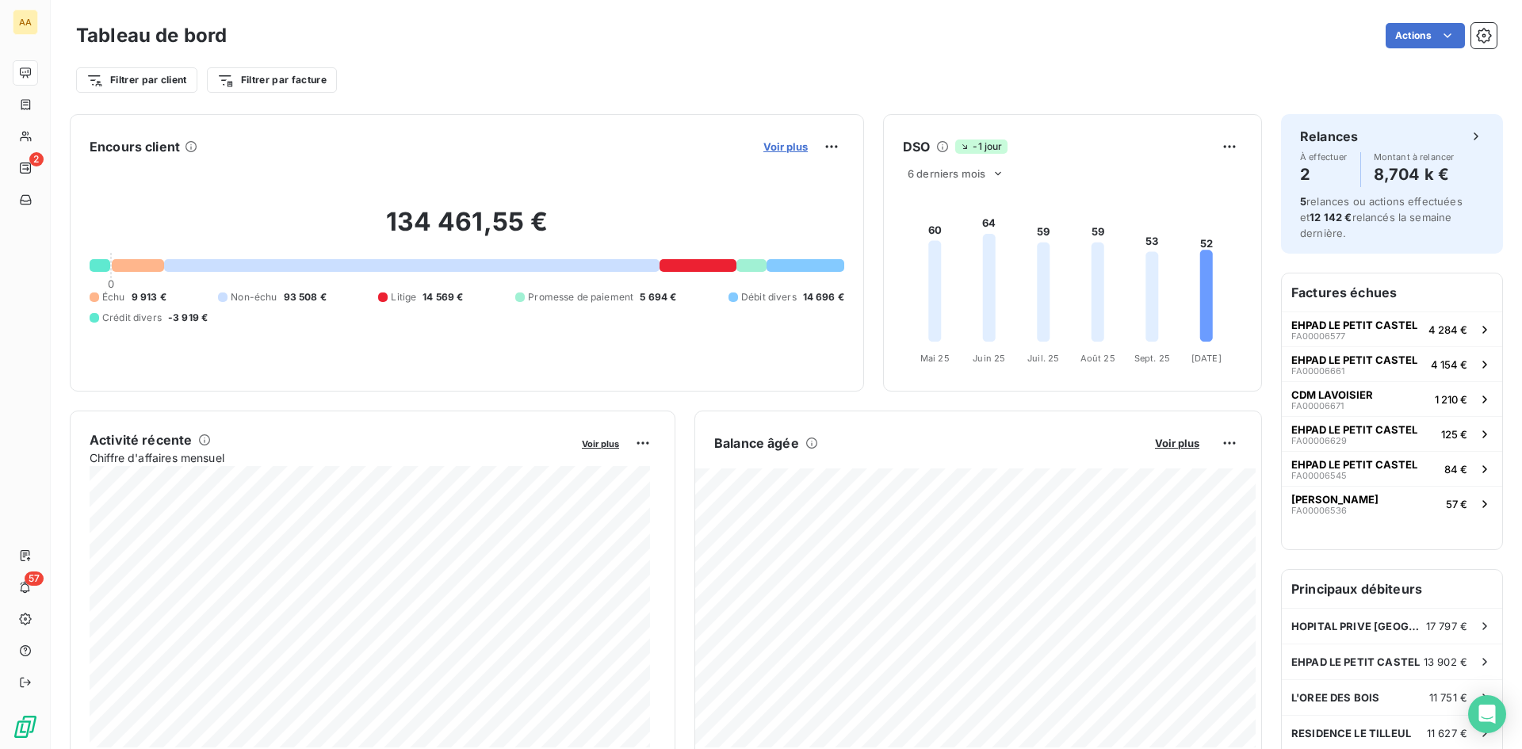
click at [767, 147] on span "Voir plus" at bounding box center [785, 146] width 44 height 13
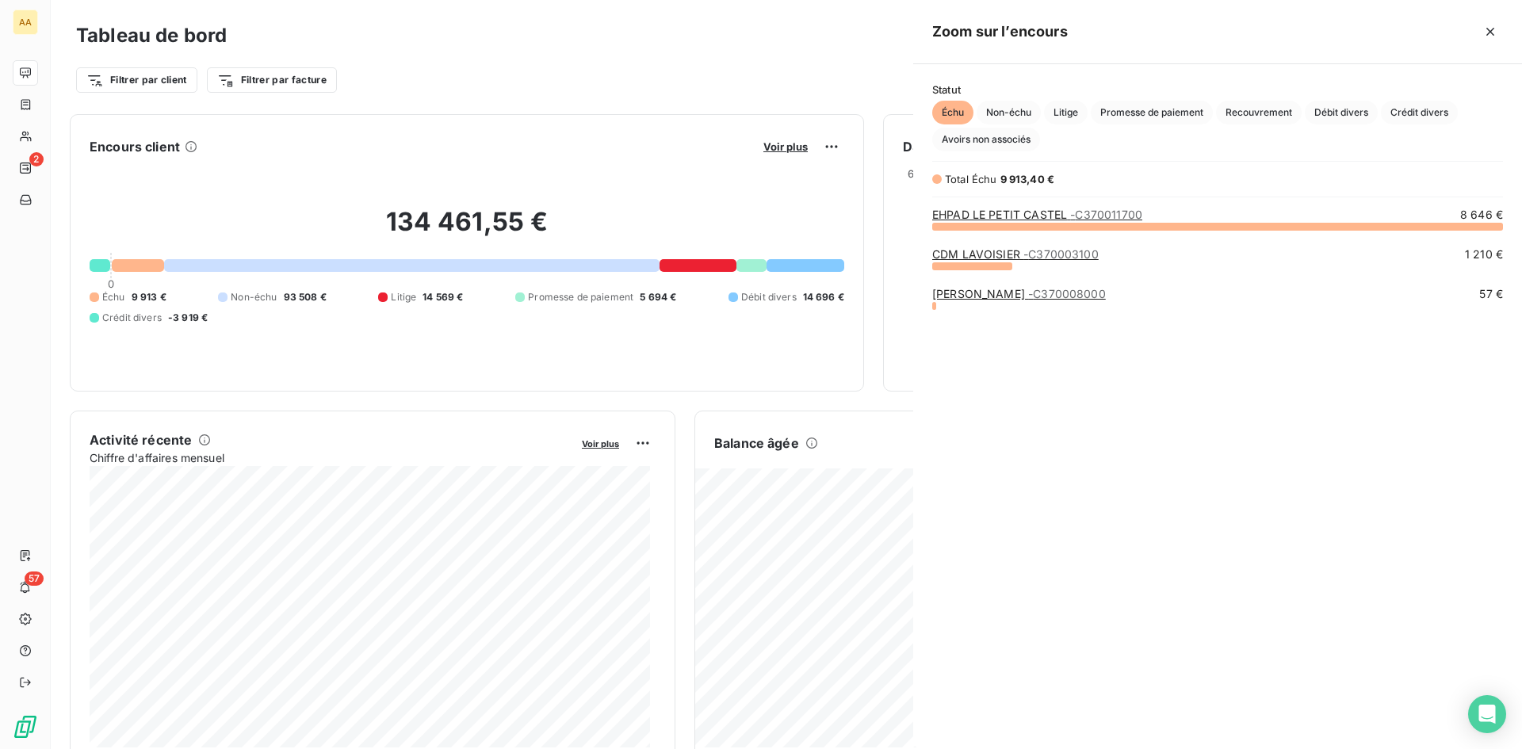
scroll to position [737, 597]
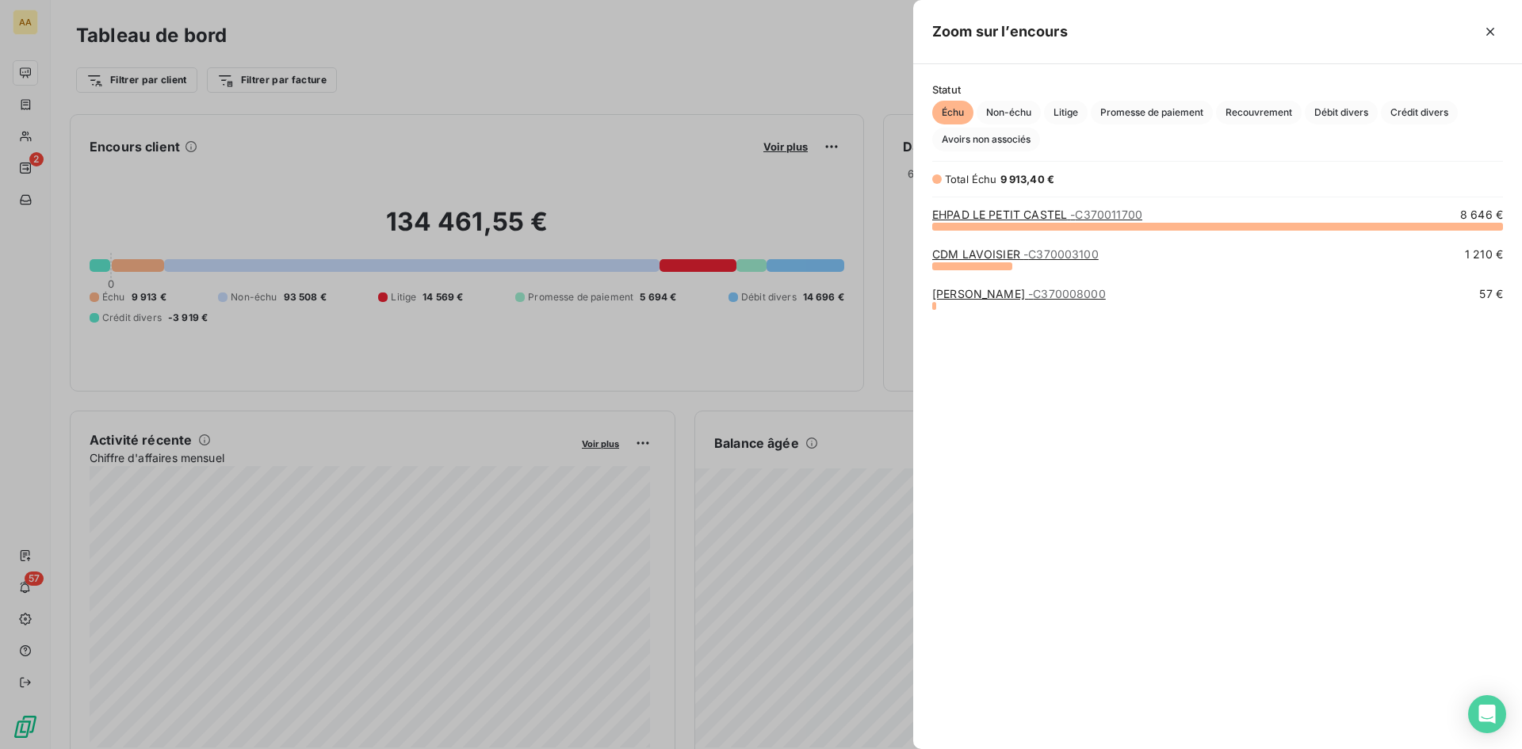
click at [1089, 213] on span "- C370011700" at bounding box center [1106, 214] width 72 height 13
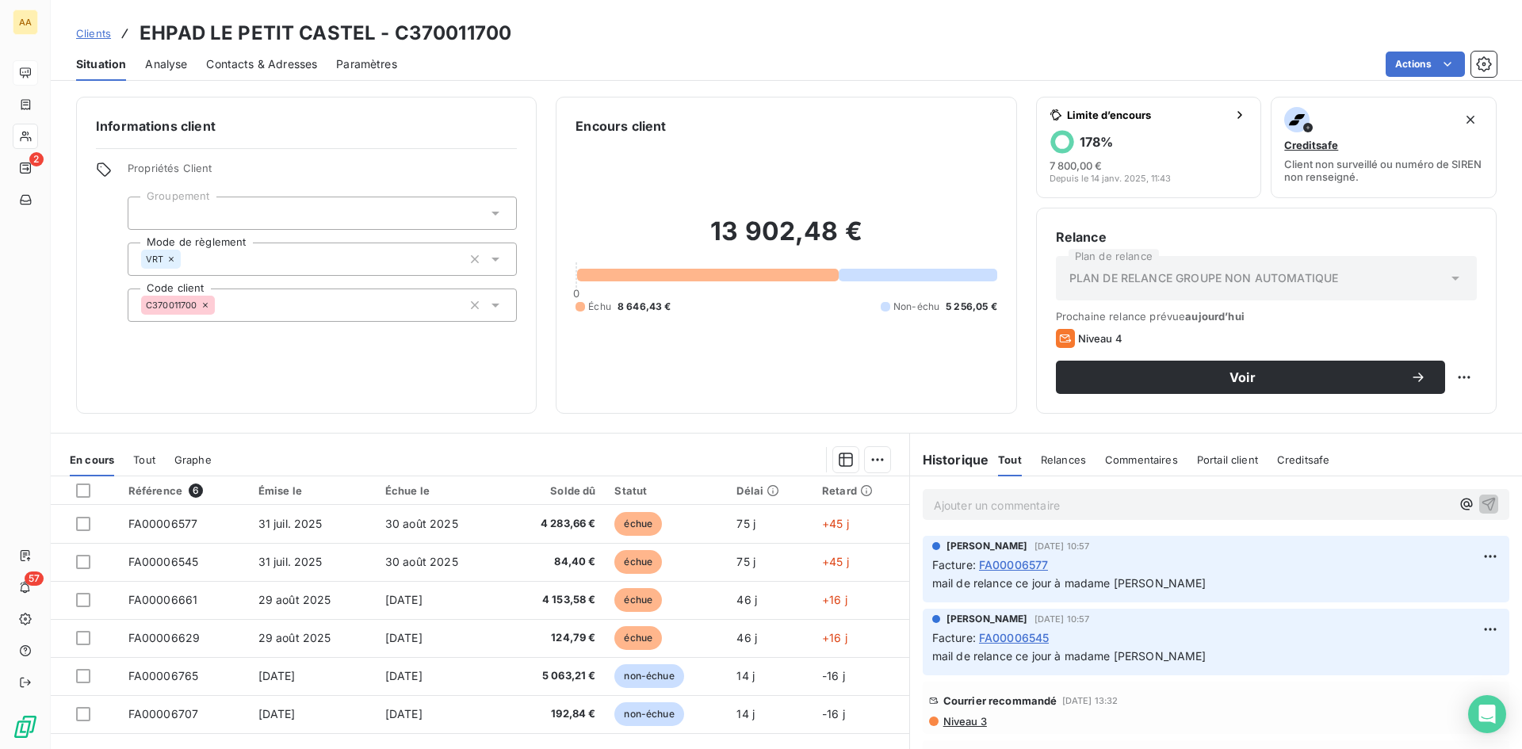
click at [258, 63] on span "Contacts & Adresses" at bounding box center [261, 64] width 111 height 16
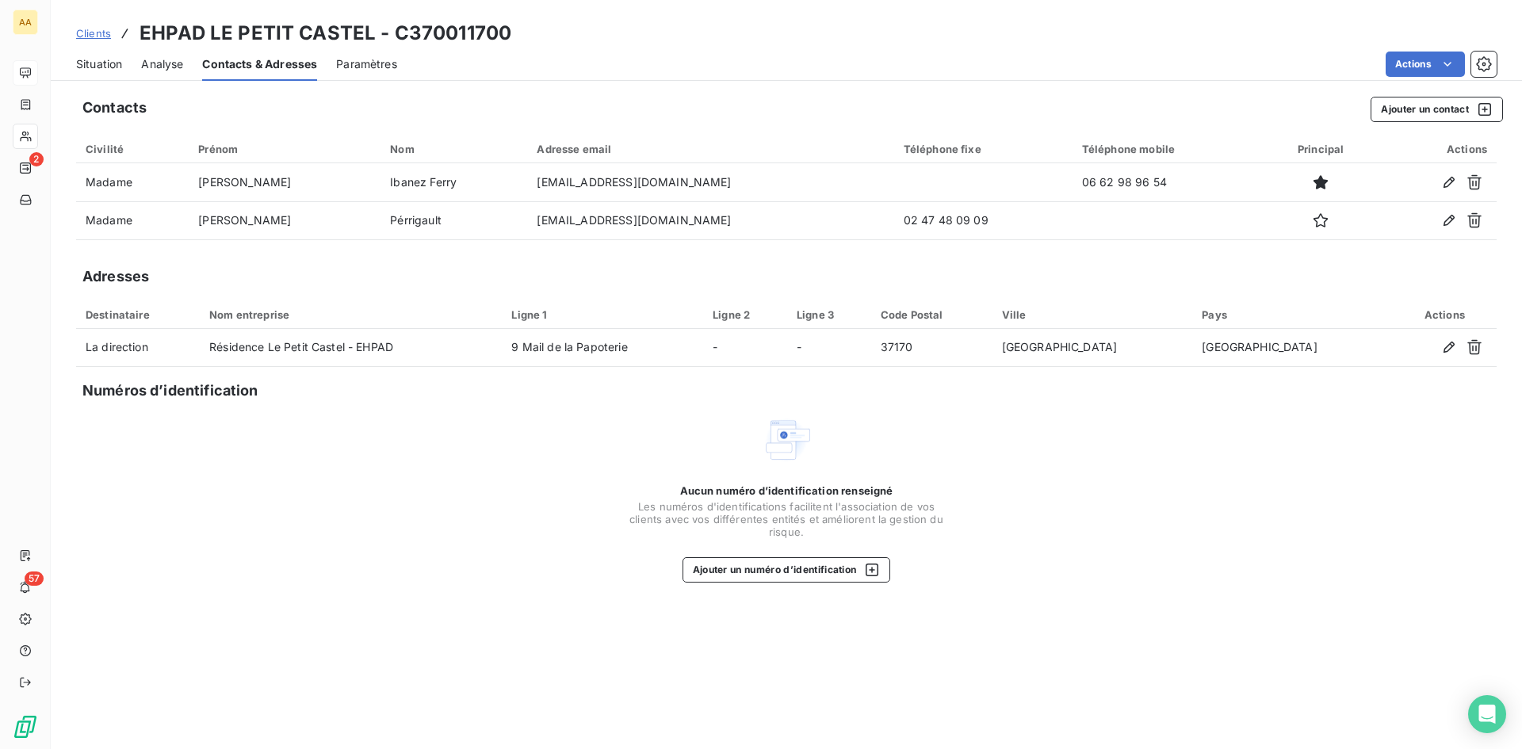
click at [99, 32] on span "Clients" at bounding box center [93, 33] width 35 height 13
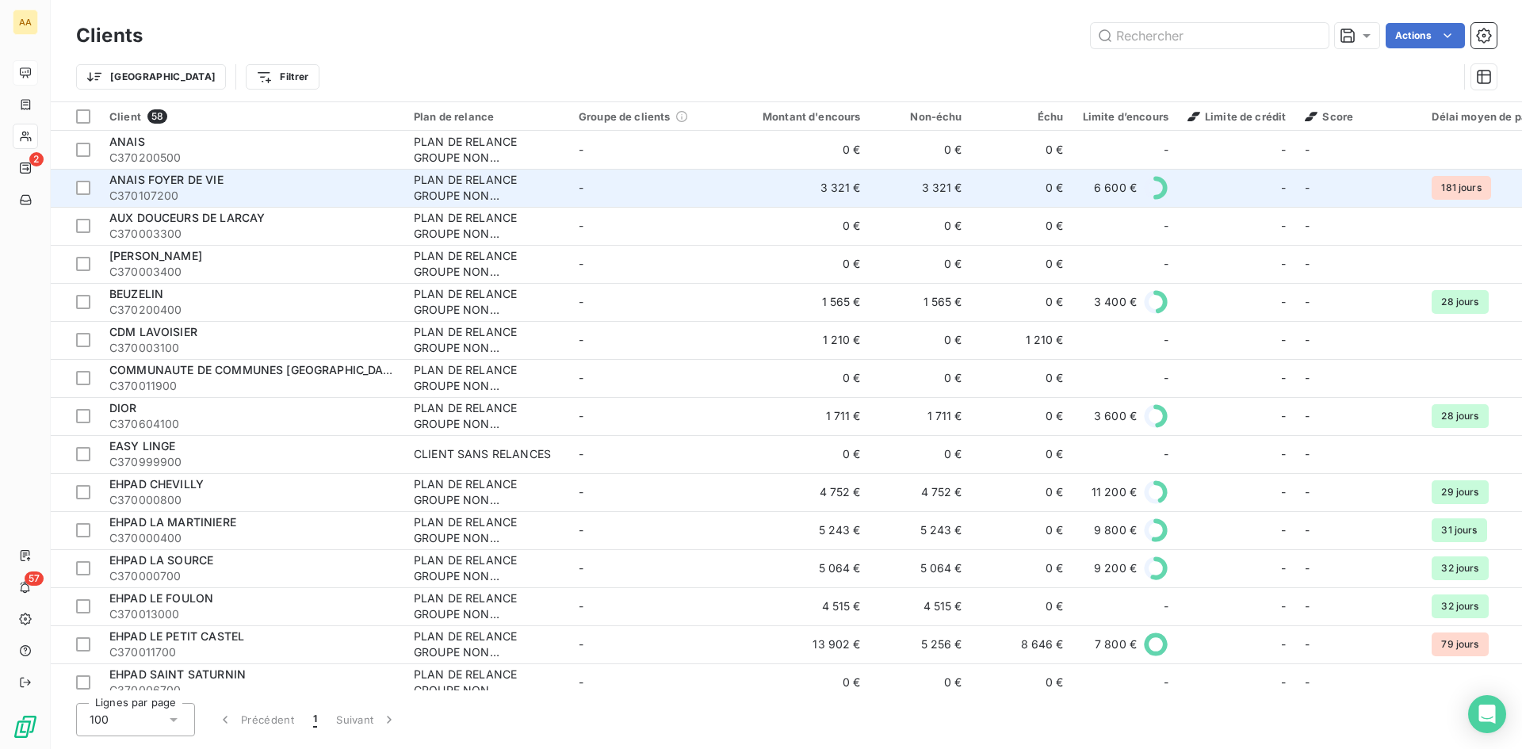
click at [195, 180] on span "ANAIS FOYER DE VIE" at bounding box center [166, 179] width 114 height 13
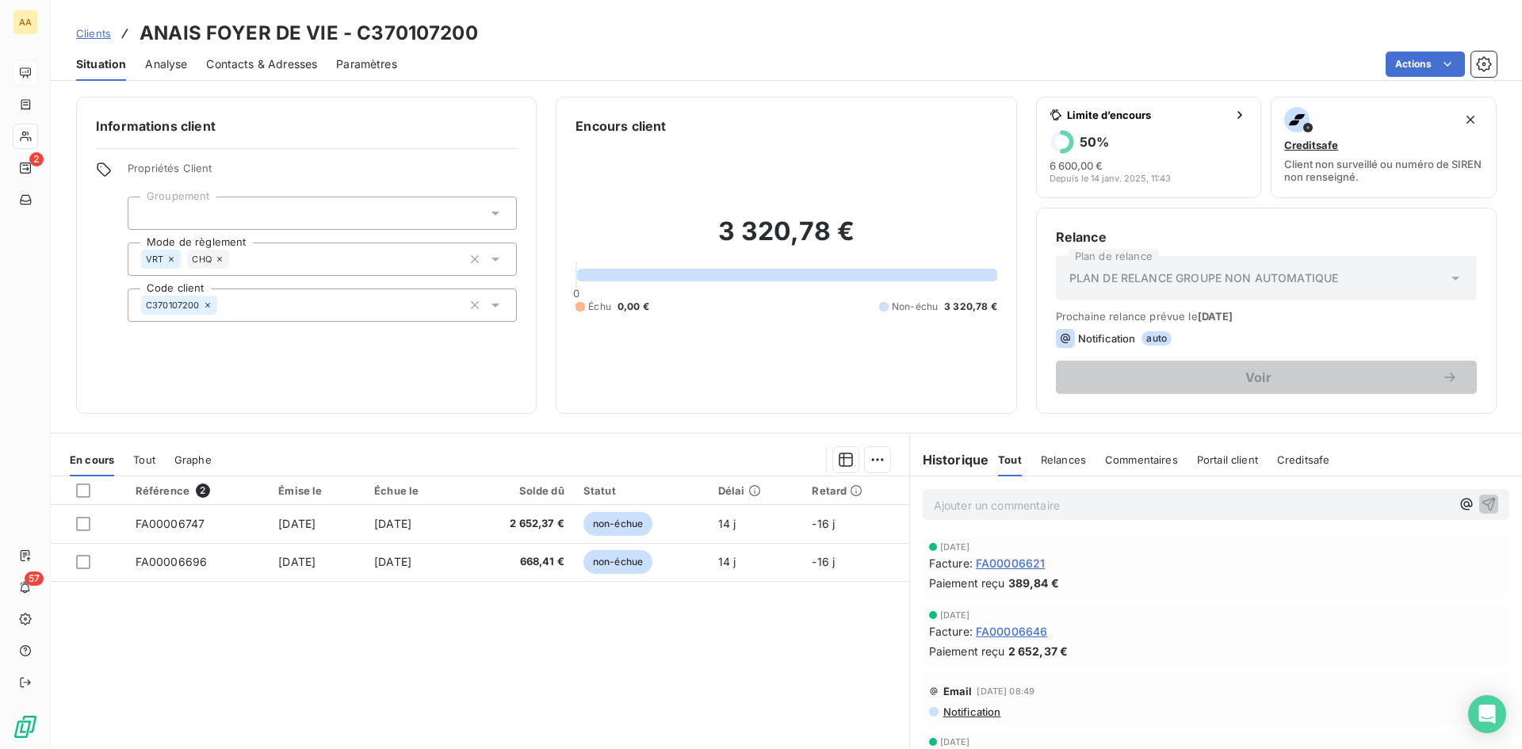
click at [172, 63] on span "Analyse" at bounding box center [166, 64] width 42 height 16
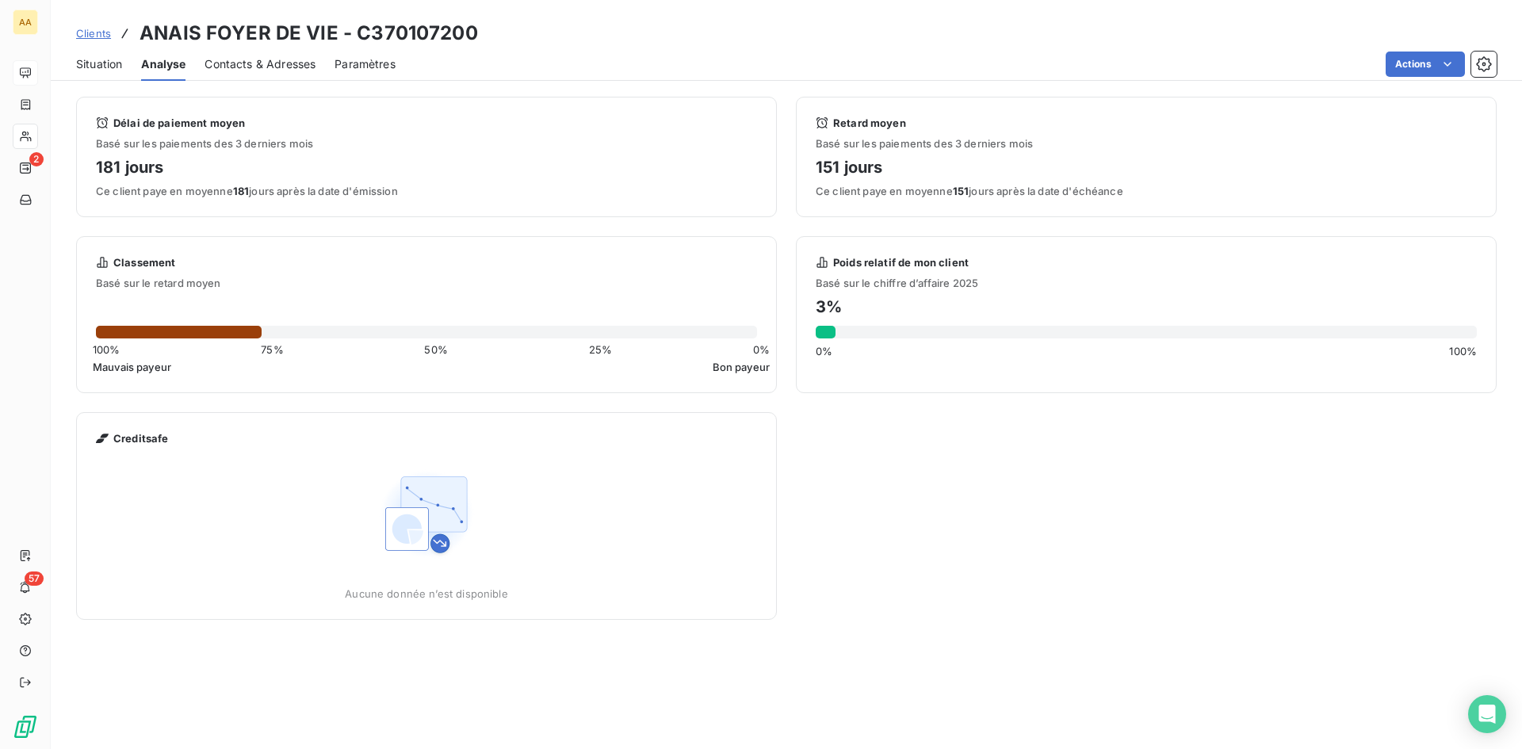
click at [88, 68] on span "Situation" at bounding box center [99, 64] width 46 height 16
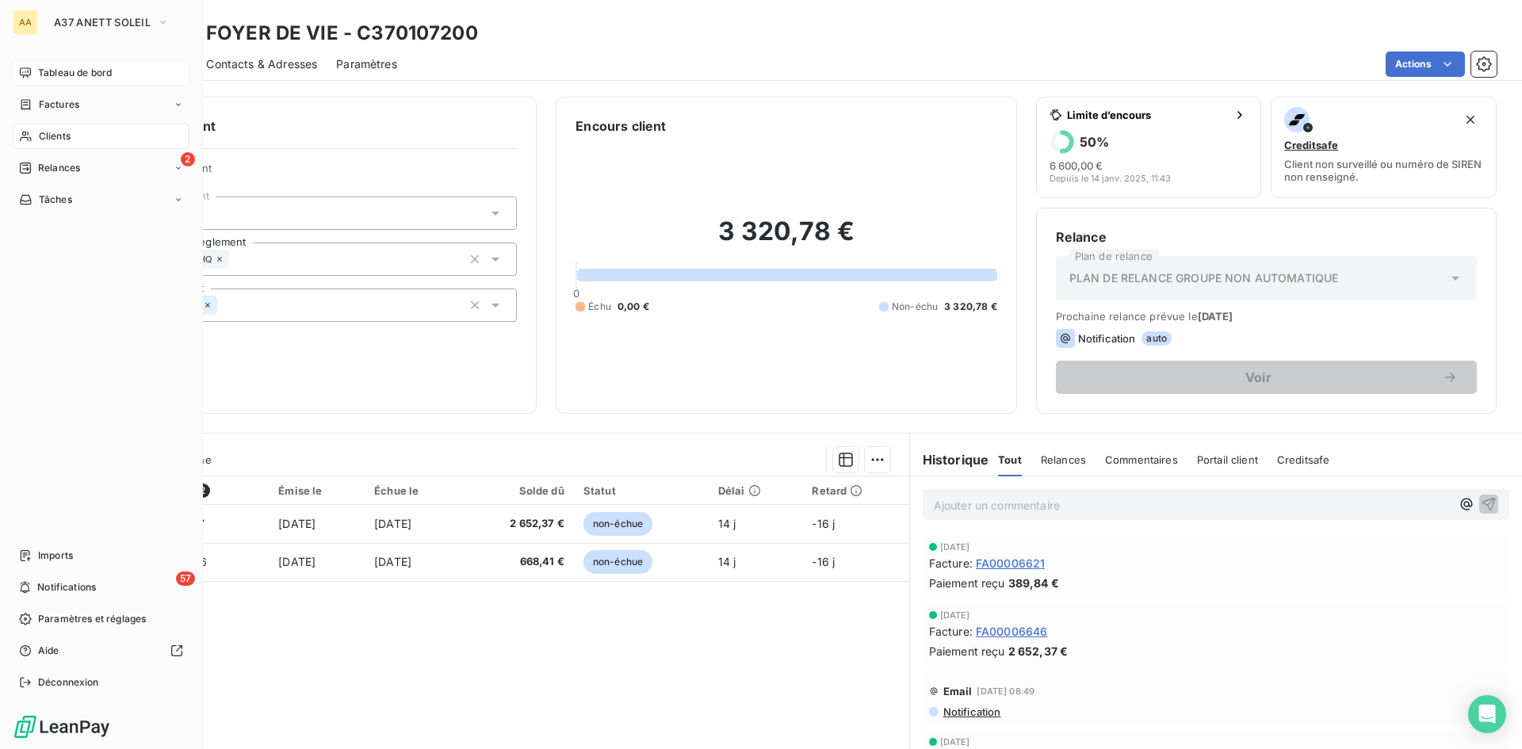
click at [74, 72] on span "Tableau de bord" at bounding box center [75, 73] width 74 height 14
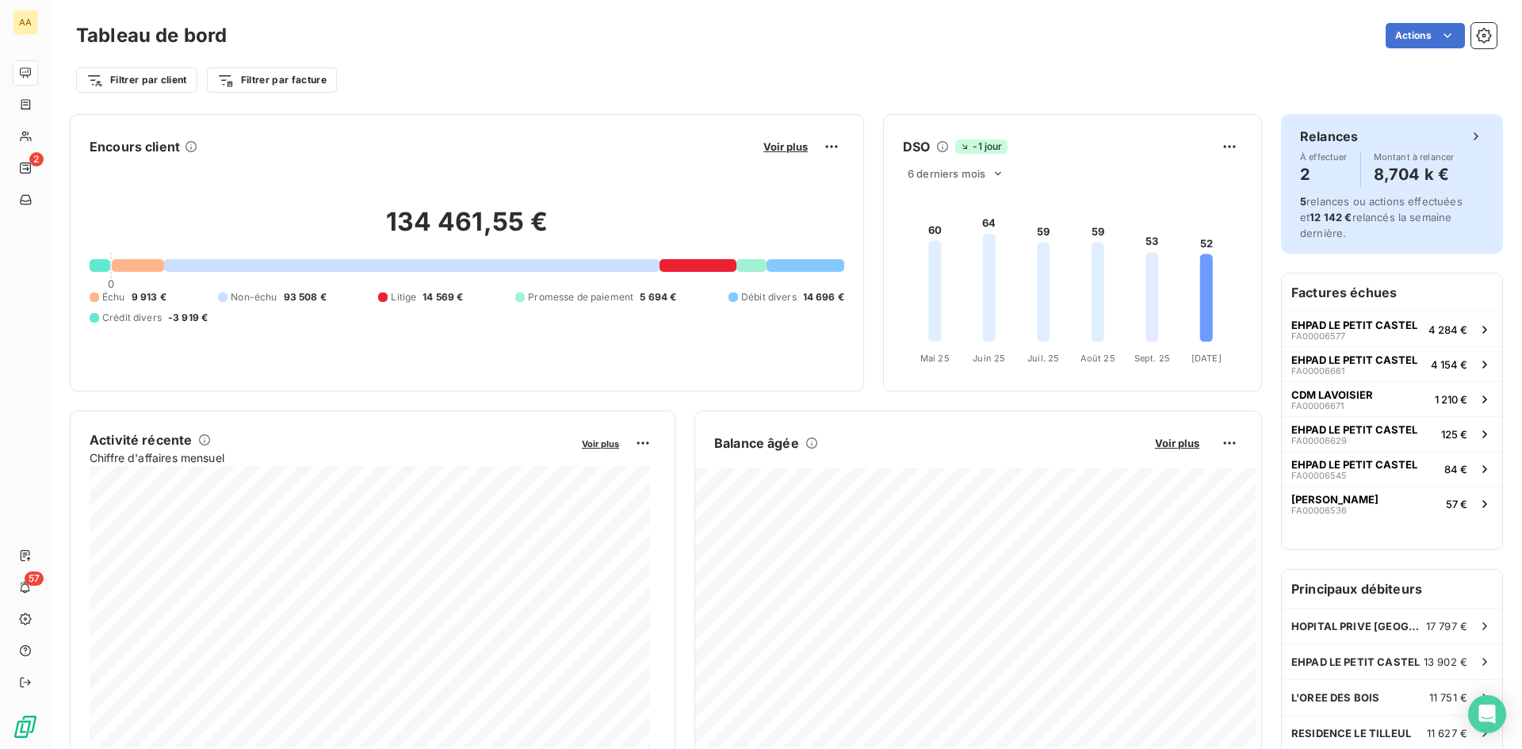
click at [1368, 209] on div "5 relances ou actions effectuées et 12 142 € relancés la semaine dernière." at bounding box center [1392, 217] width 184 height 48
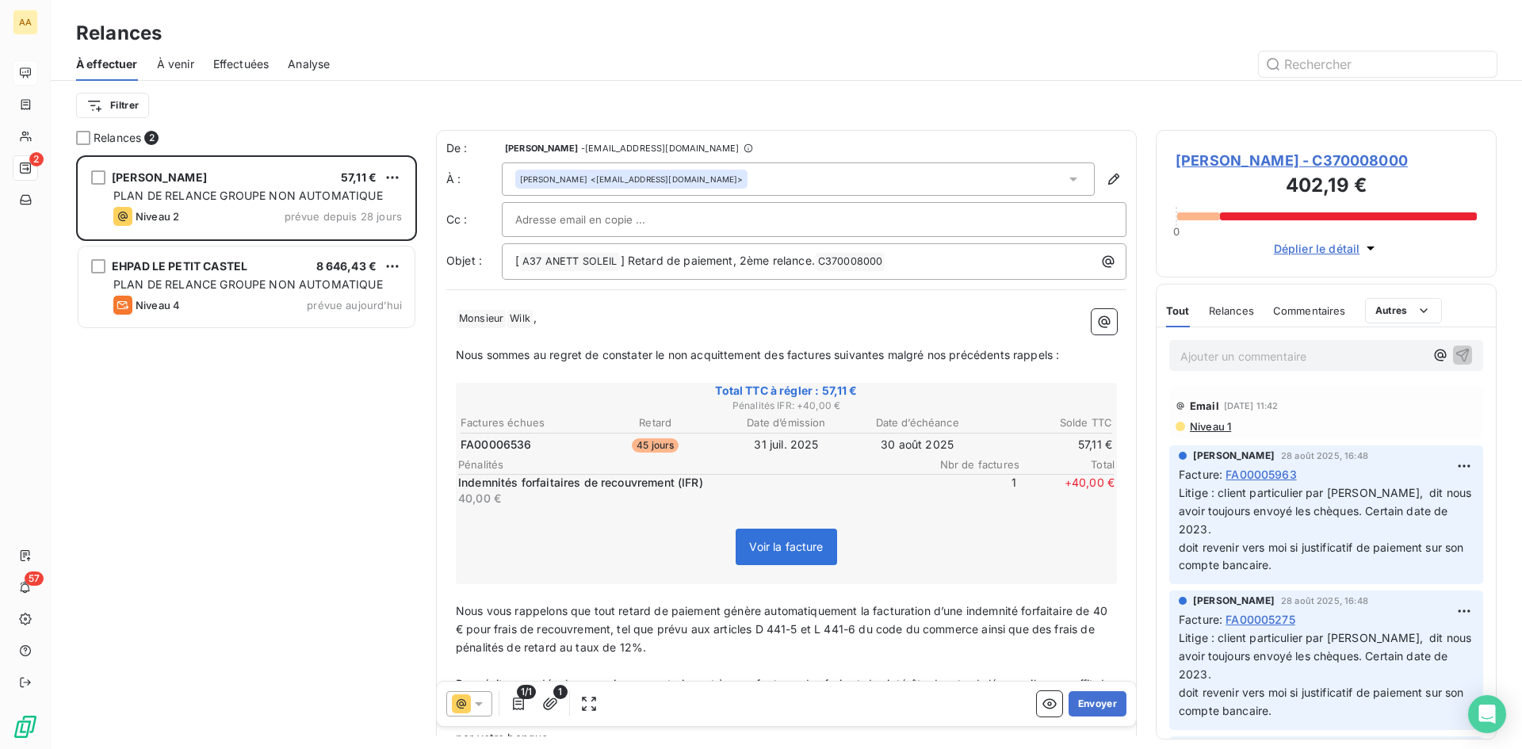
scroll to position [582, 329]
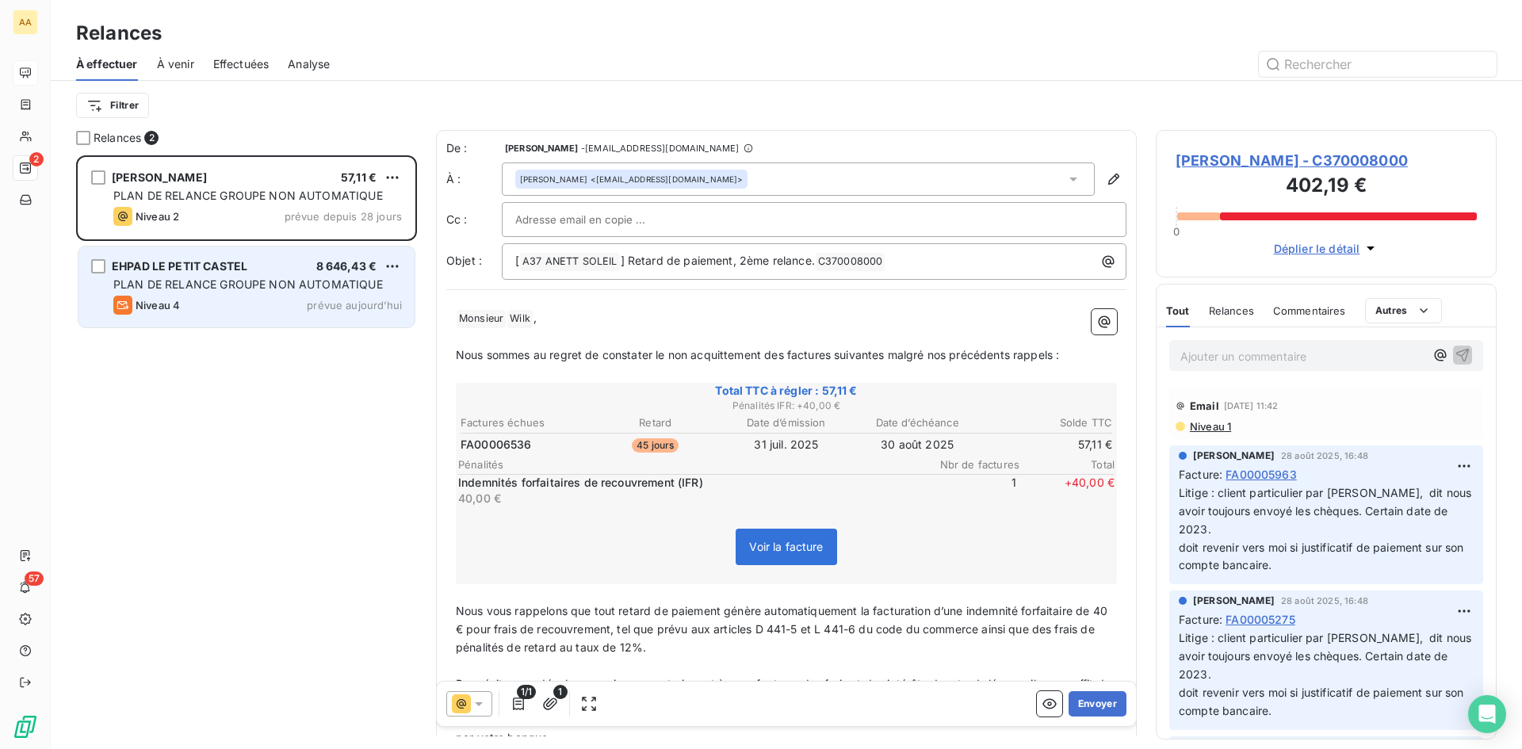
click at [285, 277] on div "PLAN DE RELANCE GROUPE NON AUTOMATIQUE" at bounding box center [257, 285] width 289 height 16
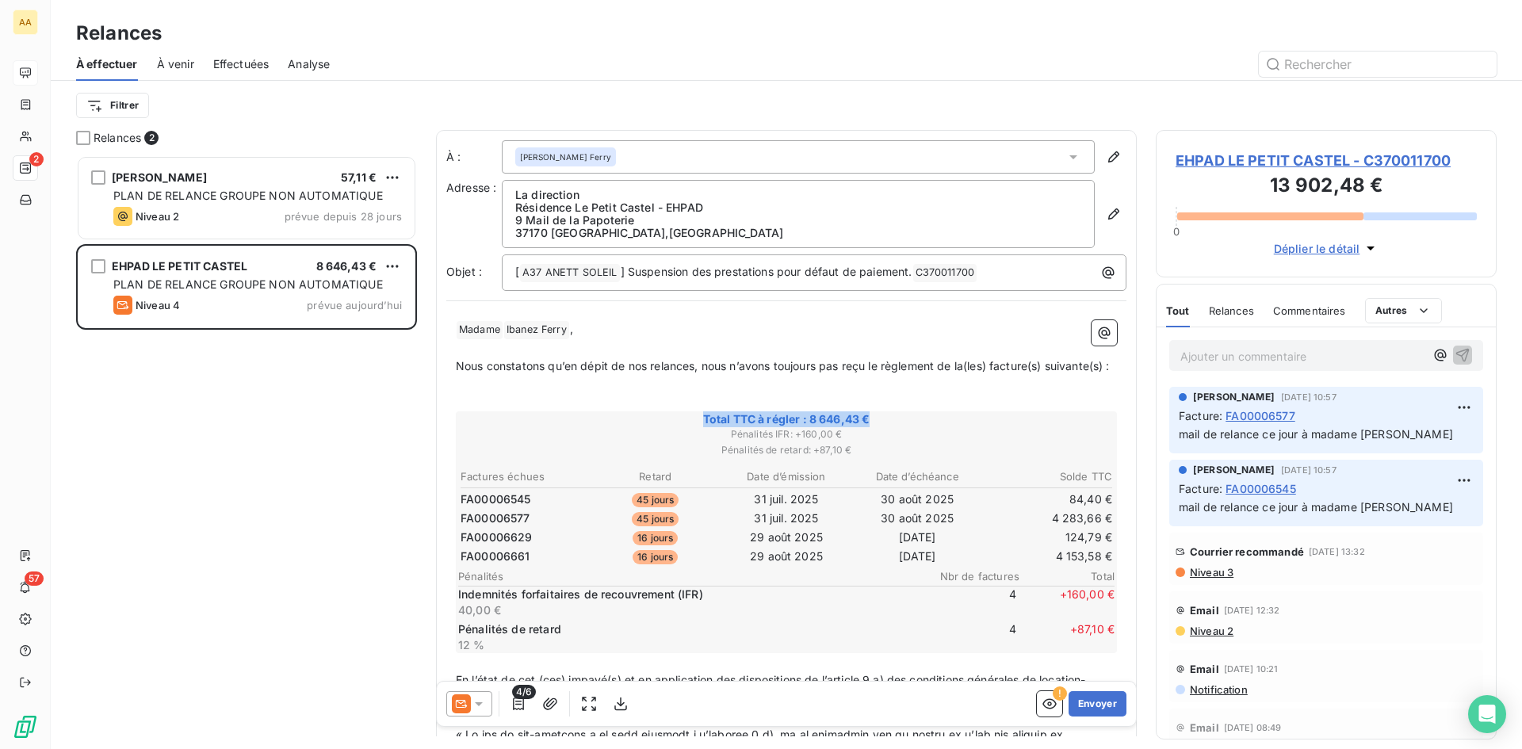
drag, startPoint x: 698, startPoint y: 434, endPoint x: 869, endPoint y: 437, distance: 171.3
click at [869, 427] on span "Total TTC à régler : 8 646,43 €" at bounding box center [786, 419] width 656 height 16
click at [185, 64] on span "À venir" at bounding box center [175, 64] width 37 height 16
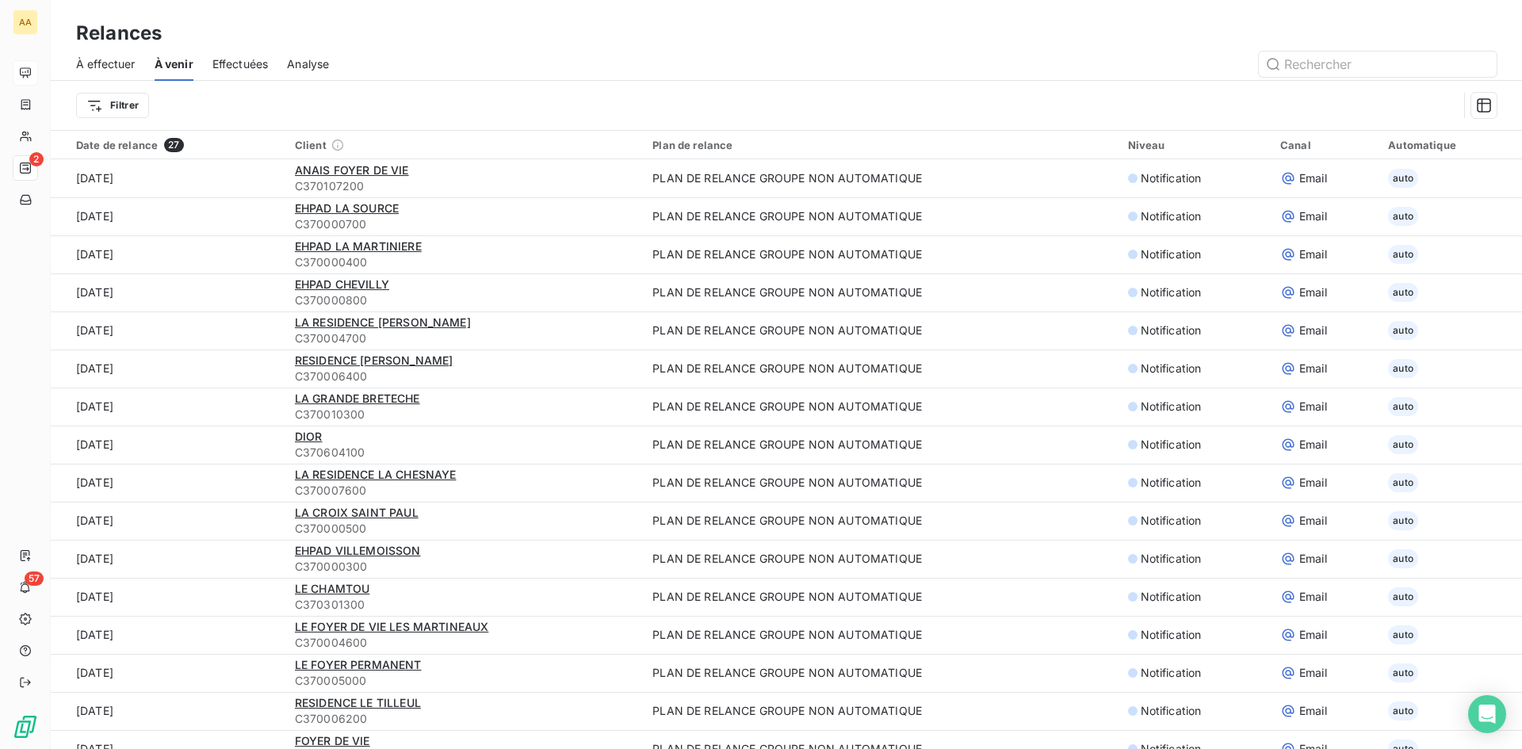
click at [100, 66] on span "À effectuer" at bounding box center [105, 64] width 59 height 16
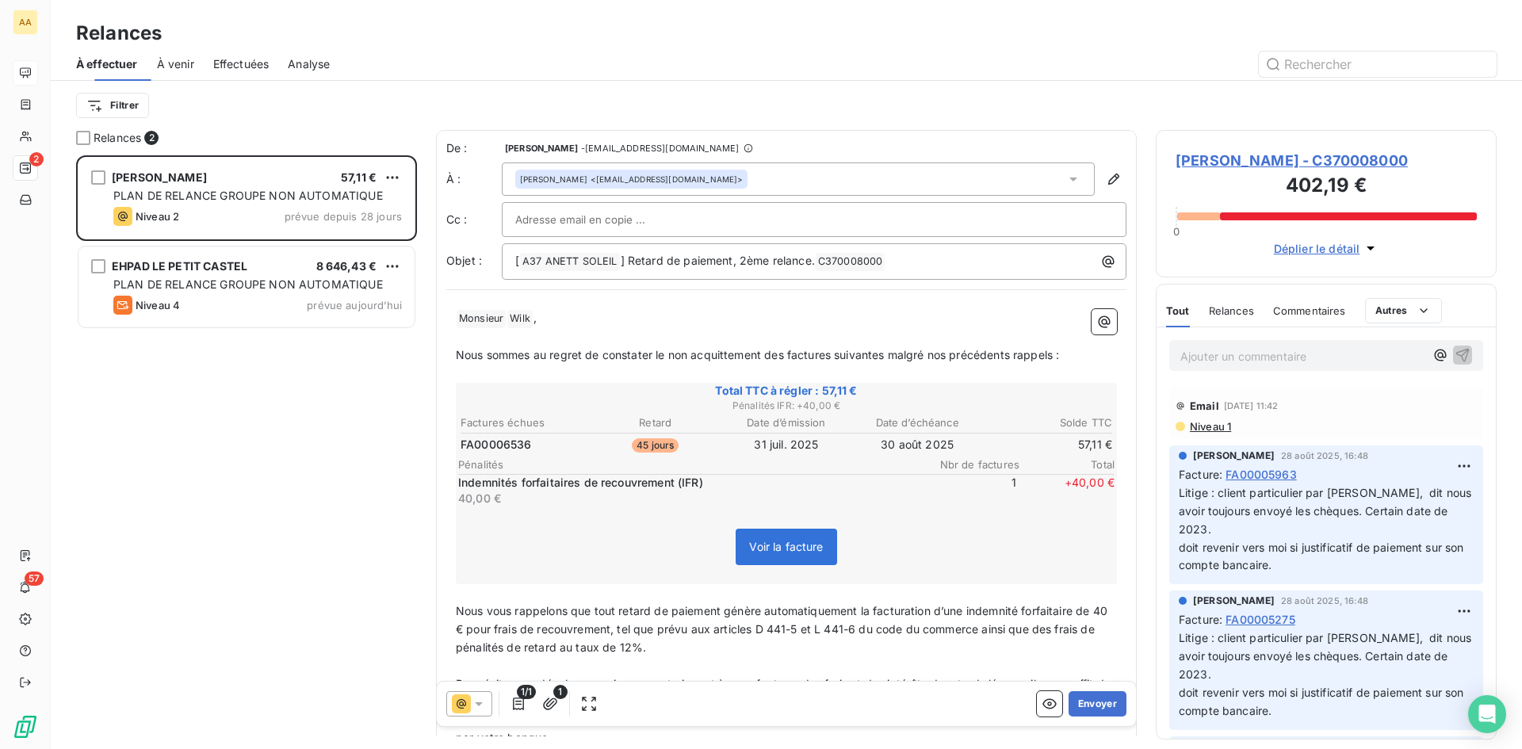
scroll to position [582, 329]
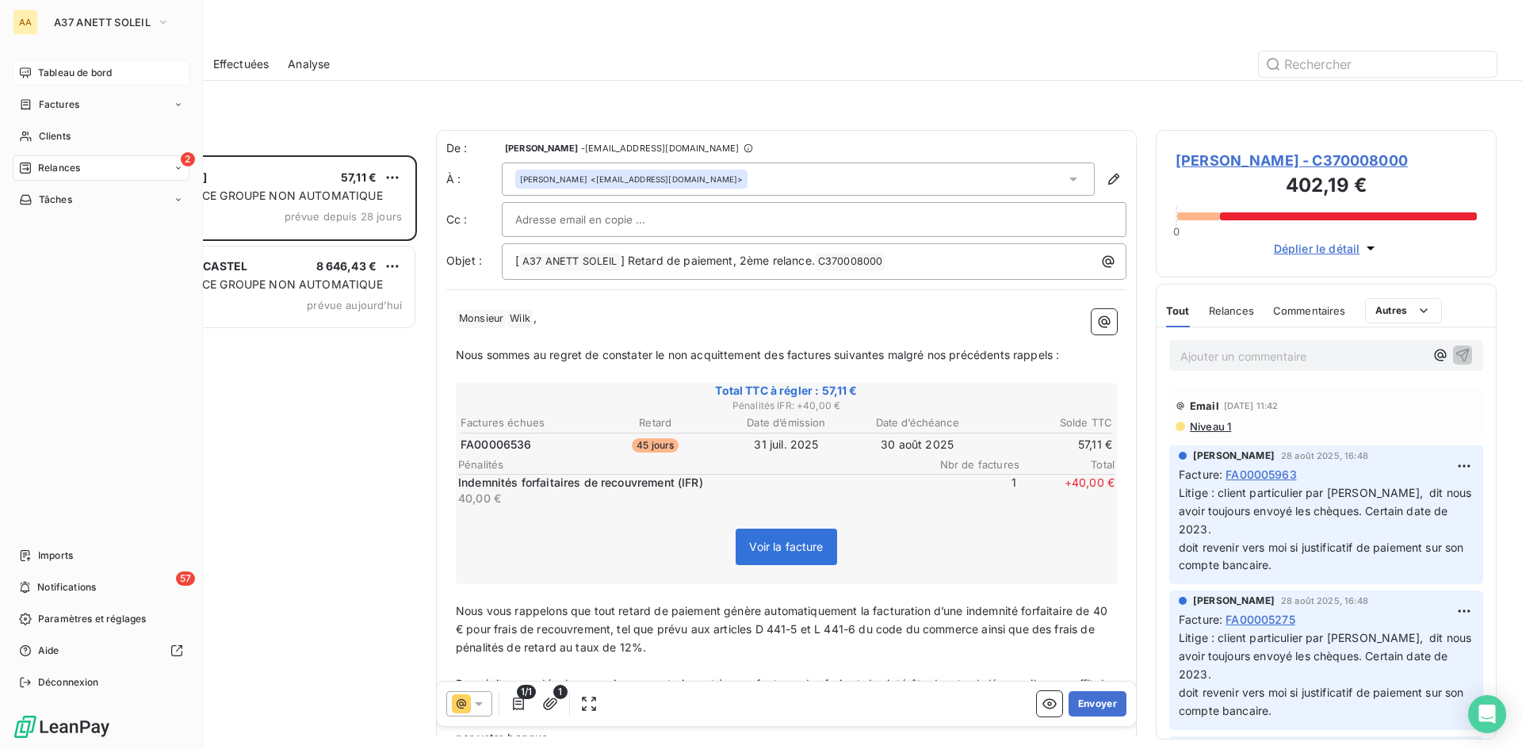
click at [60, 67] on span "Tableau de bord" at bounding box center [75, 73] width 74 height 14
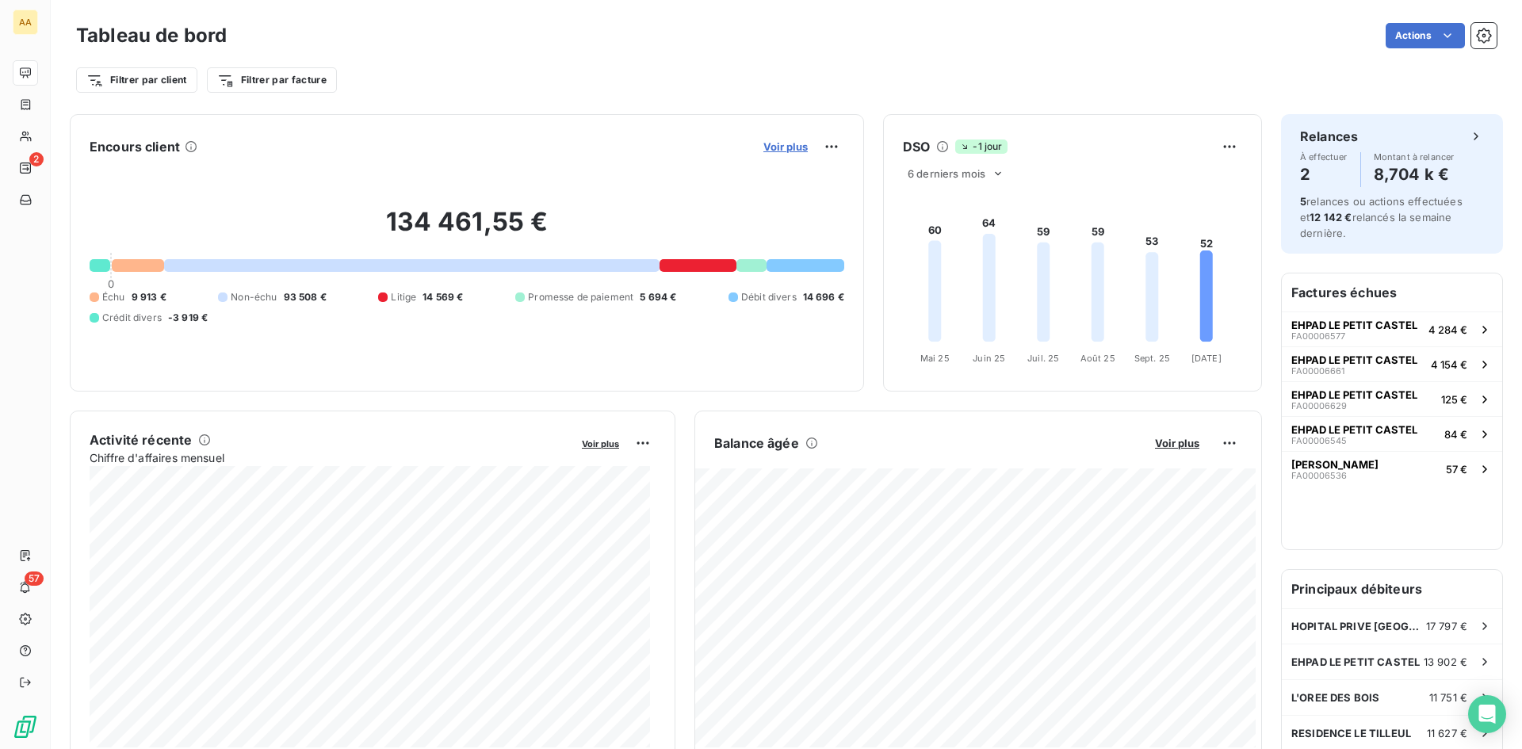
click at [767, 143] on span "Voir plus" at bounding box center [785, 146] width 44 height 13
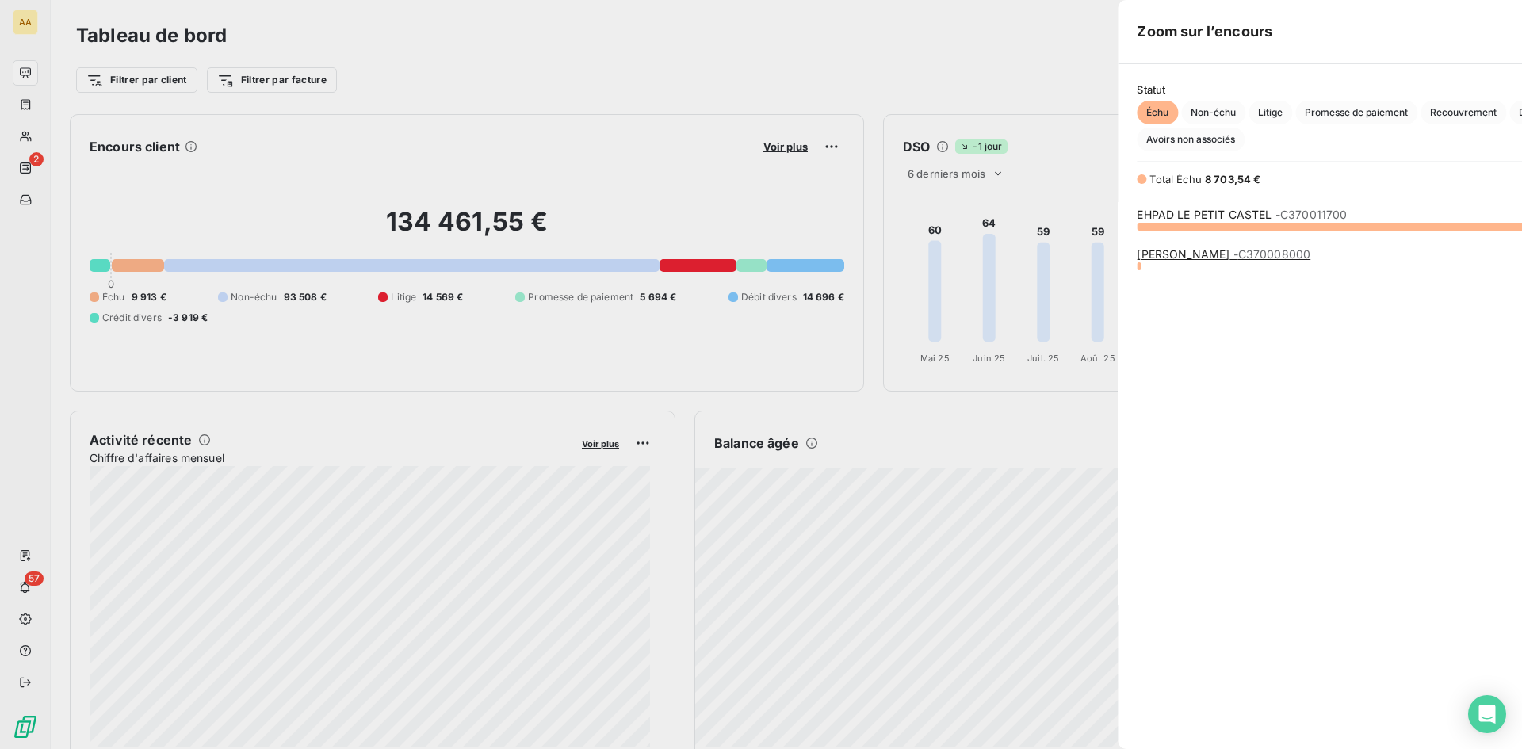
scroll to position [737, 597]
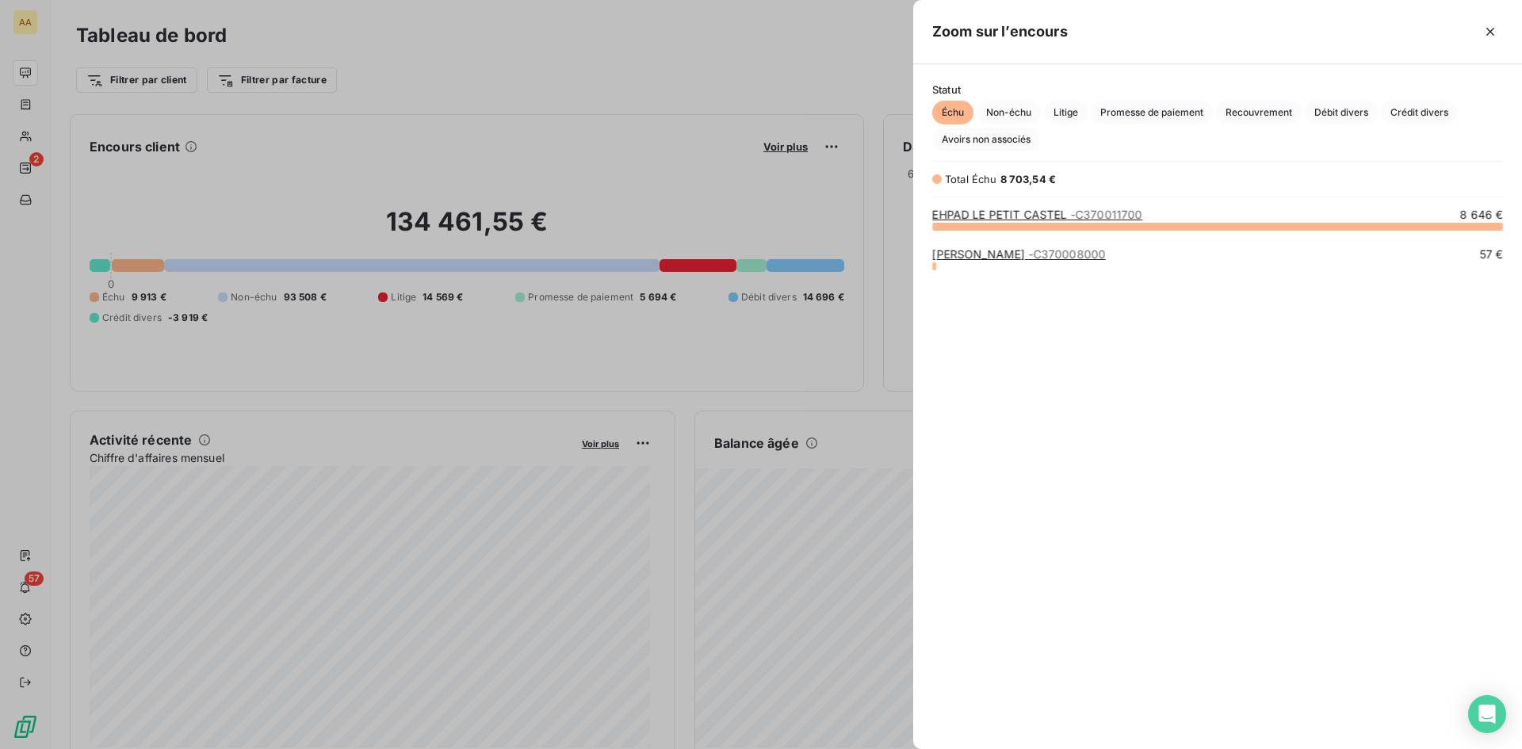
click at [1009, 209] on link "EHPAD LE PETIT CASTEL - C370011700" at bounding box center [1037, 214] width 210 height 13
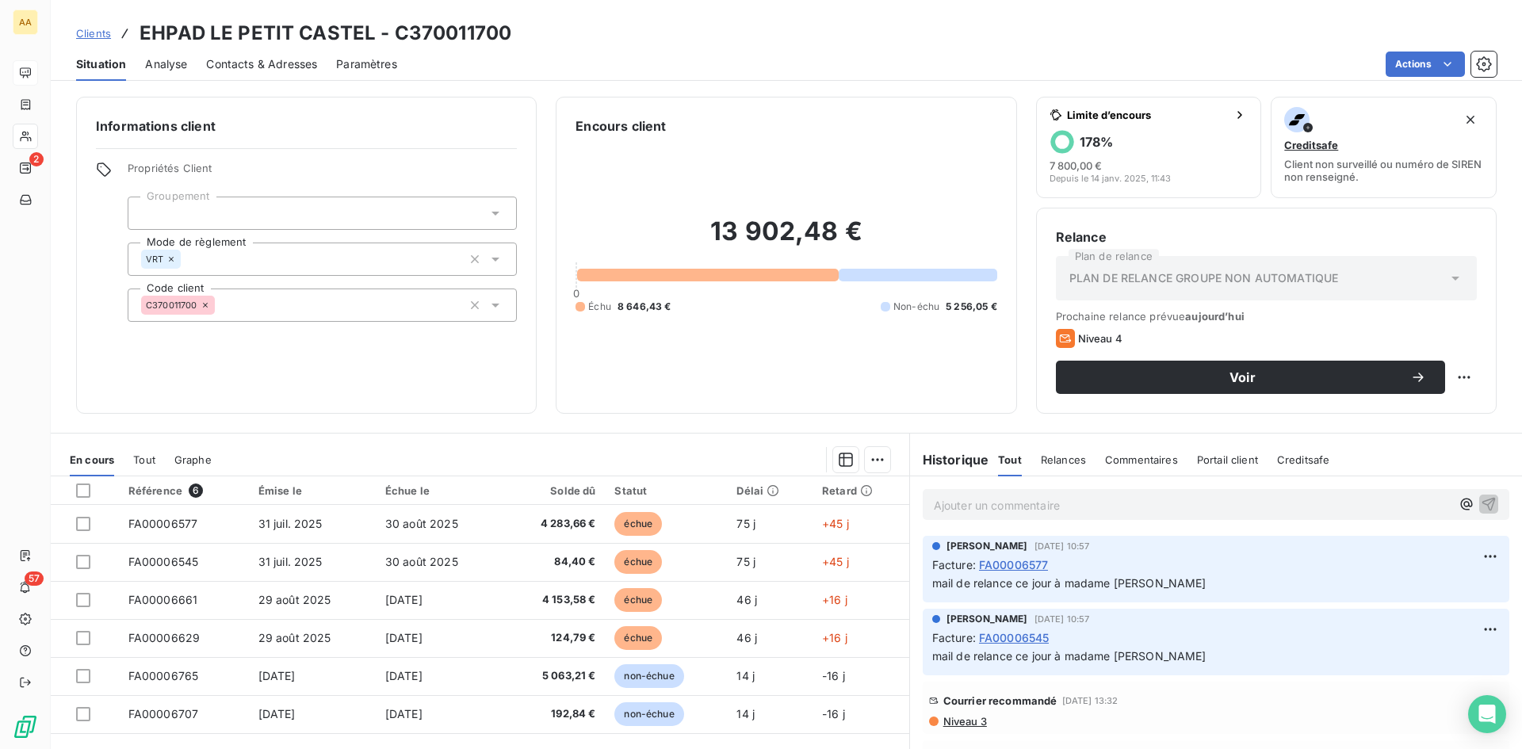
click at [230, 63] on span "Contacts & Adresses" at bounding box center [261, 64] width 111 height 16
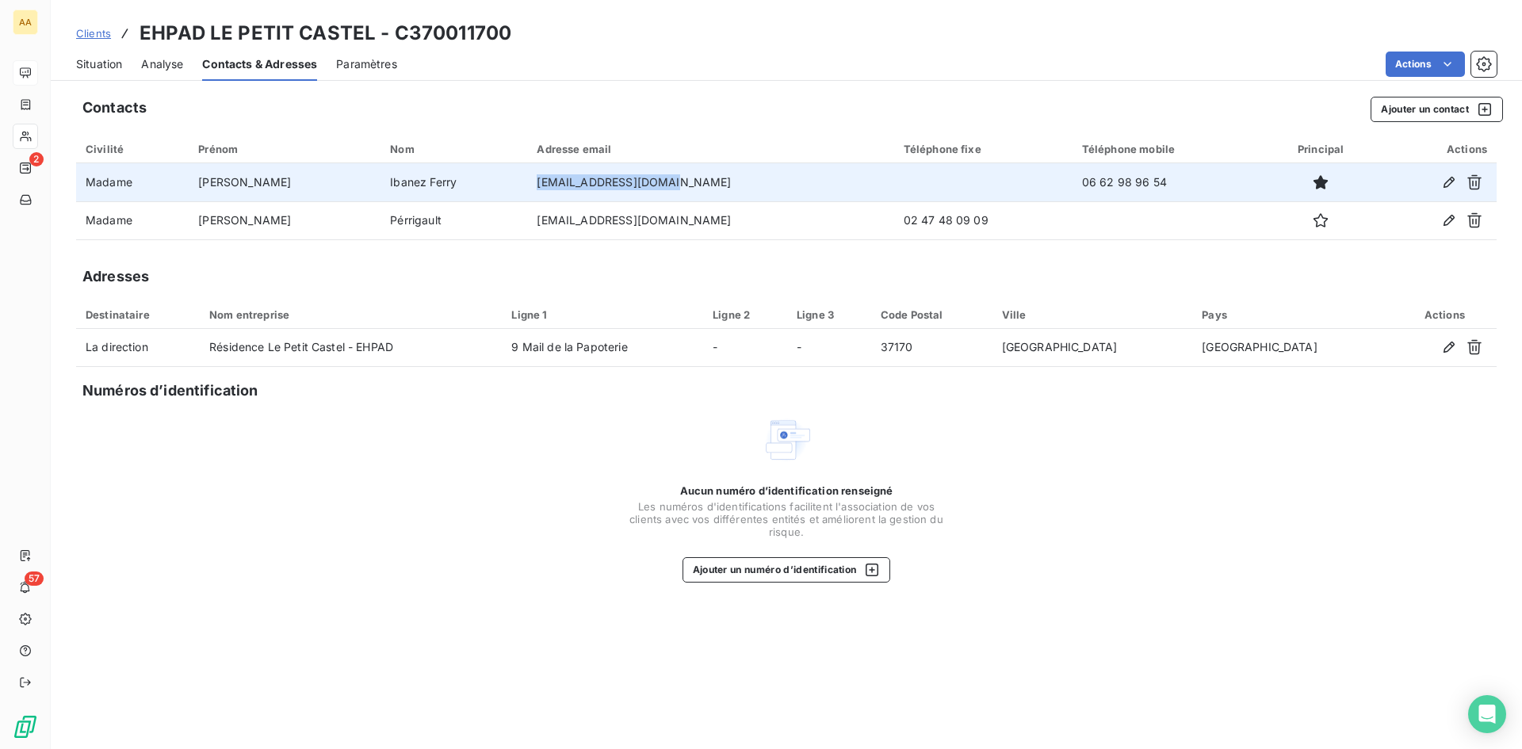
drag, startPoint x: 624, startPoint y: 182, endPoint x: 482, endPoint y: 185, distance: 141.9
click at [527, 185] on td "[EMAIL_ADDRESS][DOMAIN_NAME]" at bounding box center [710, 182] width 366 height 38
copy td "[EMAIL_ADDRESS][DOMAIN_NAME]"
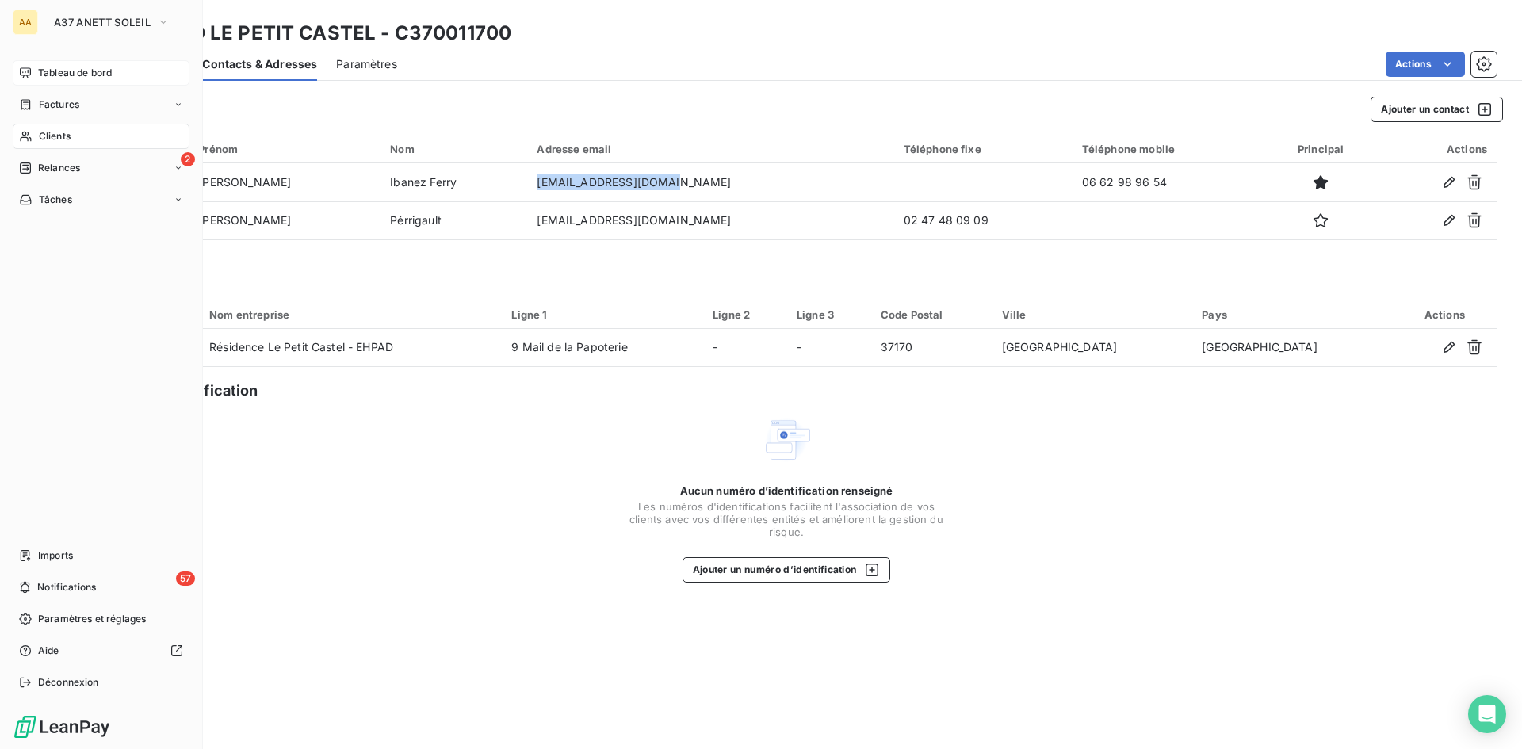
click at [76, 71] on span "Tableau de bord" at bounding box center [75, 73] width 74 height 14
